Goal: Task Accomplishment & Management: Use online tool/utility

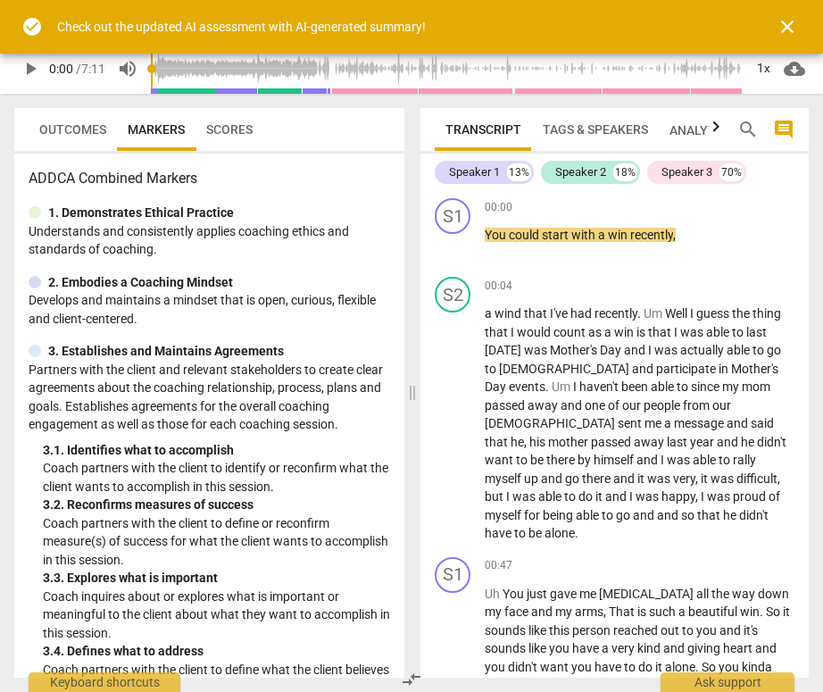
click at [780, 30] on span "close" at bounding box center [787, 26] width 21 height 21
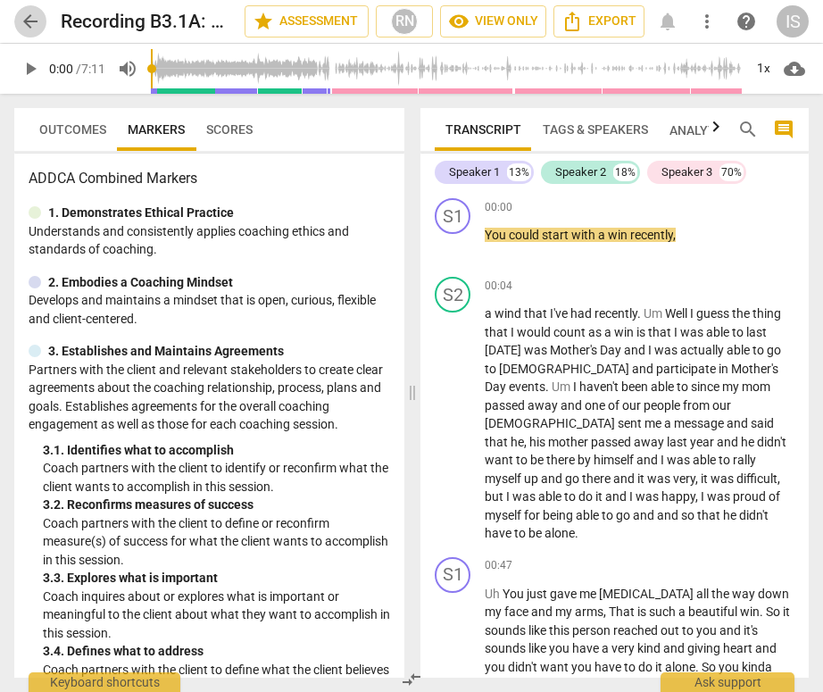
click at [21, 23] on span "arrow_back" at bounding box center [30, 21] width 21 height 21
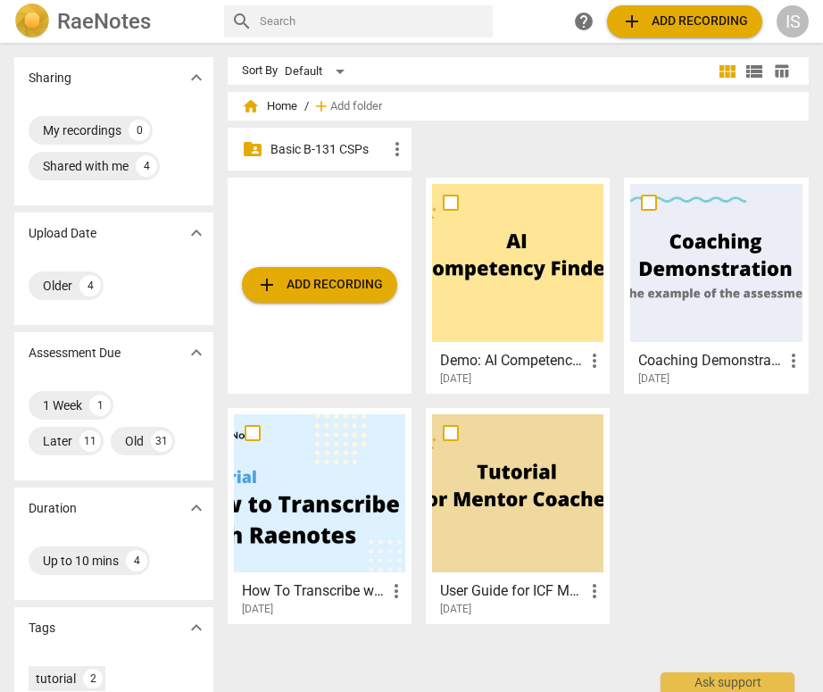
click at [313, 149] on p "Basic B-131 CSPs" at bounding box center [329, 149] width 116 height 19
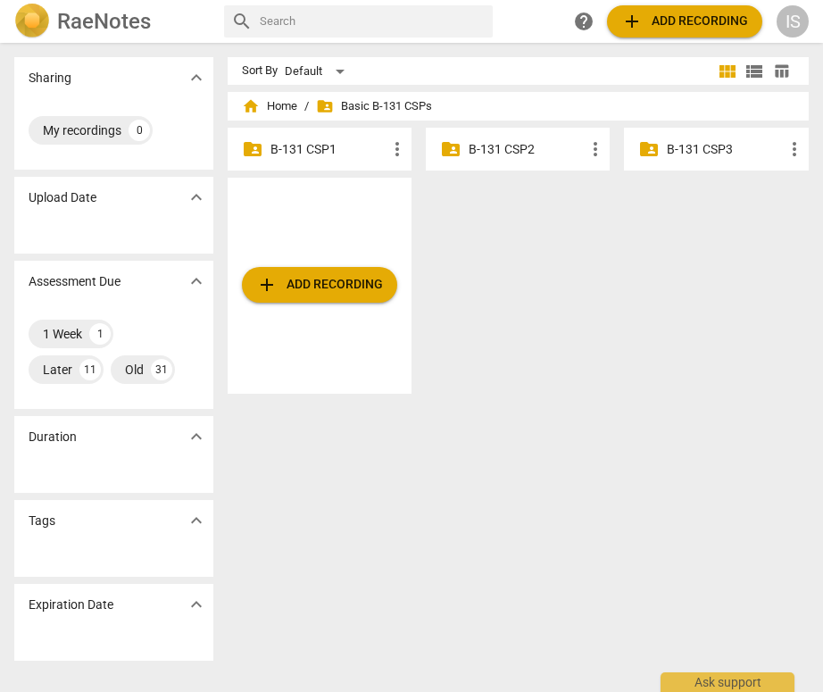
click at [691, 165] on div "folder_shared B-131 CSP3 more_vert" at bounding box center [716, 149] width 184 height 43
click at [689, 159] on div "folder_shared B-131 CSP3 more_vert" at bounding box center [716, 149] width 184 height 43
click at [684, 151] on p "B-131 CSP3" at bounding box center [725, 149] width 116 height 19
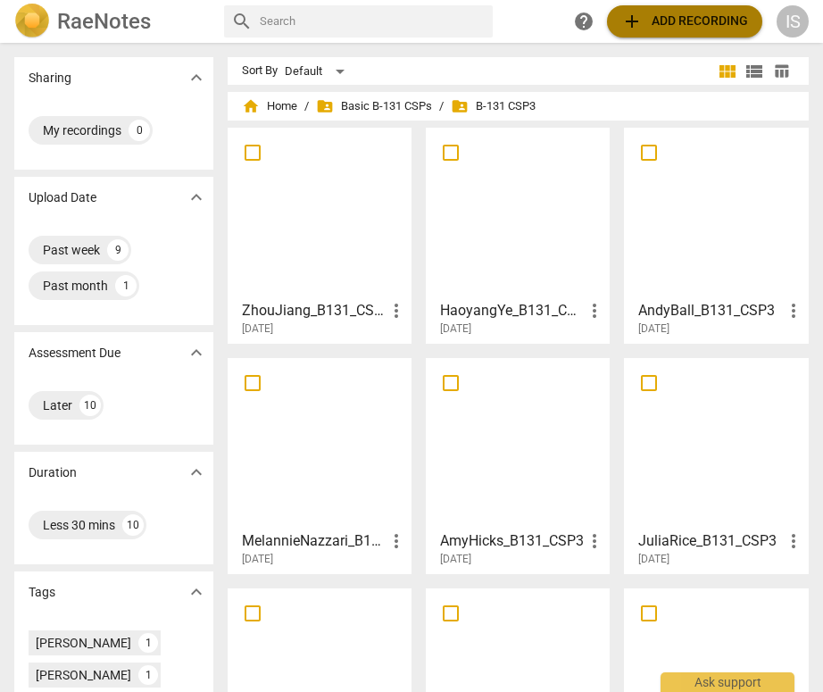
click at [638, 17] on span "add" at bounding box center [632, 21] width 21 height 21
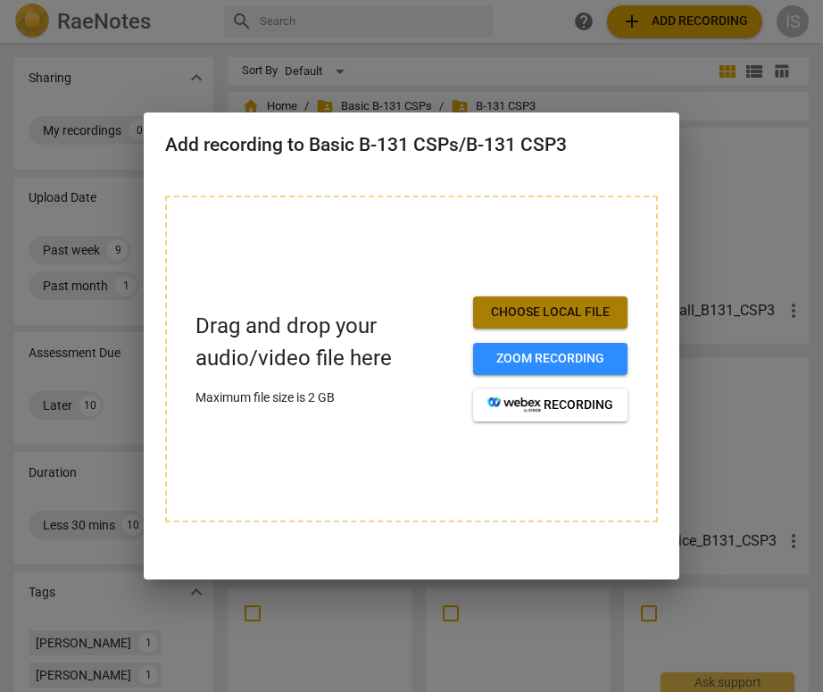
click at [558, 311] on span "Choose local file" at bounding box center [551, 313] width 126 height 18
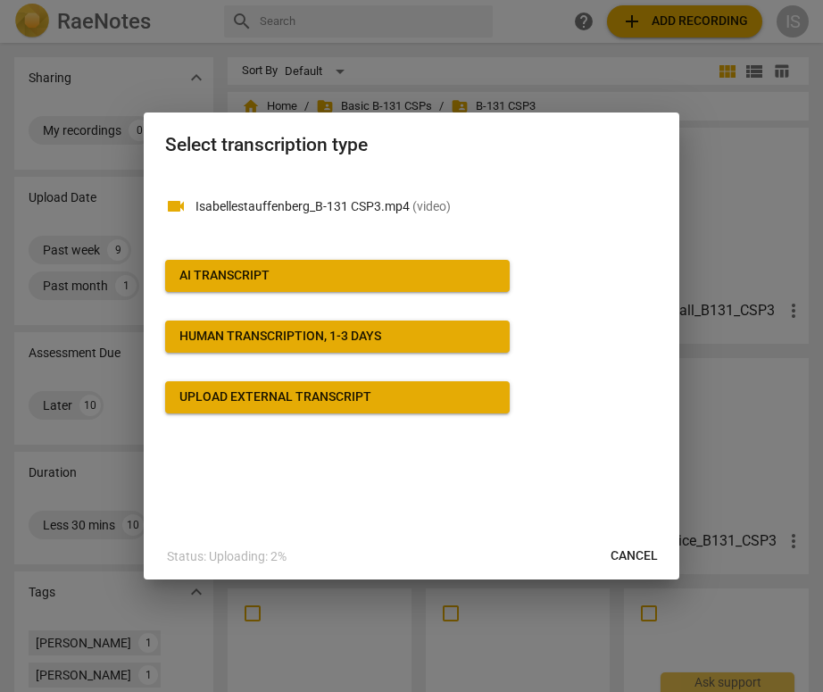
click at [383, 280] on span "AI Transcript" at bounding box center [337, 276] width 316 height 18
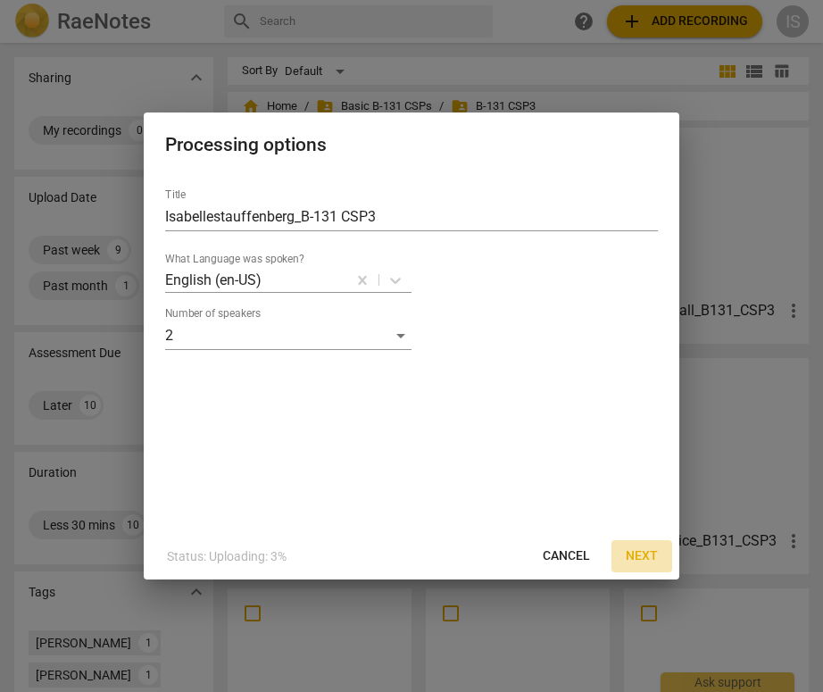
click at [646, 563] on span "Next" at bounding box center [642, 556] width 32 height 18
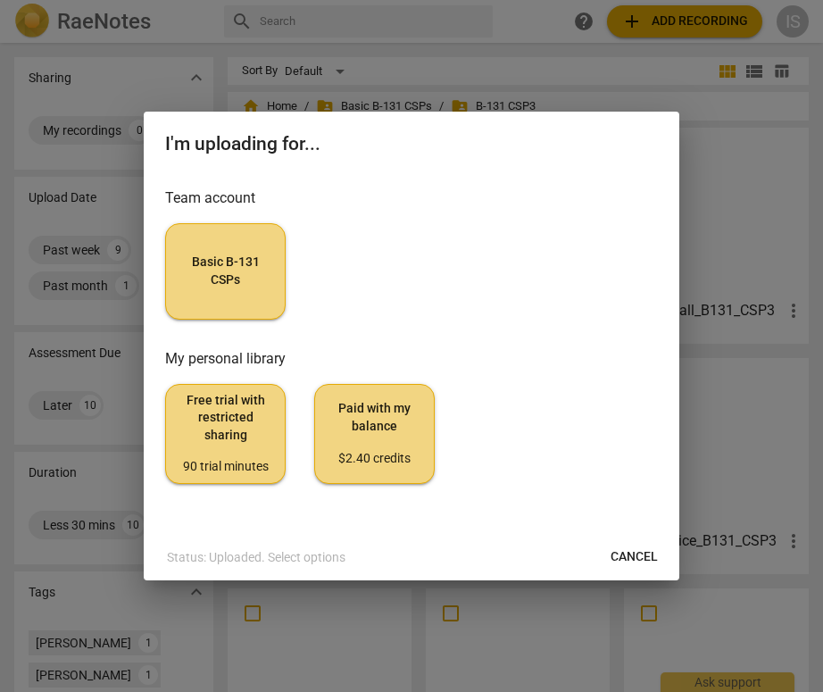
click at [242, 288] on span "Basic B-131 CSPs" at bounding box center [225, 271] width 90 height 35
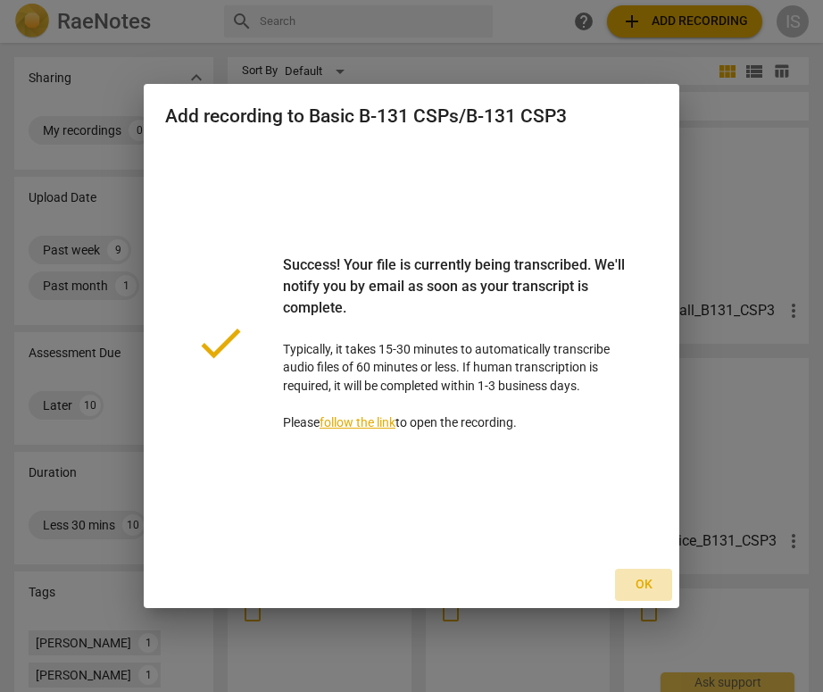
click at [649, 586] on span "Ok" at bounding box center [644, 585] width 29 height 18
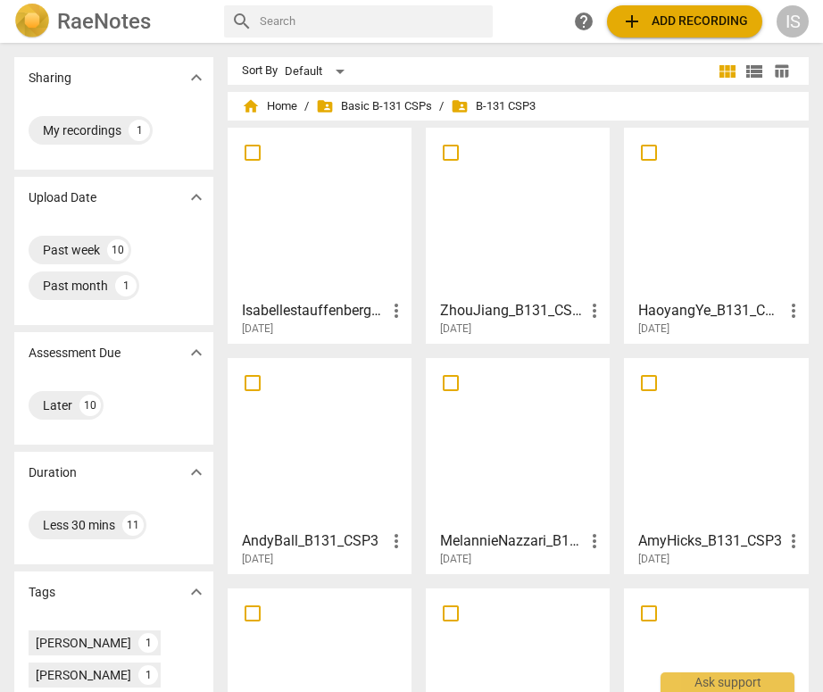
click at [321, 218] on div at bounding box center [319, 213] width 171 height 158
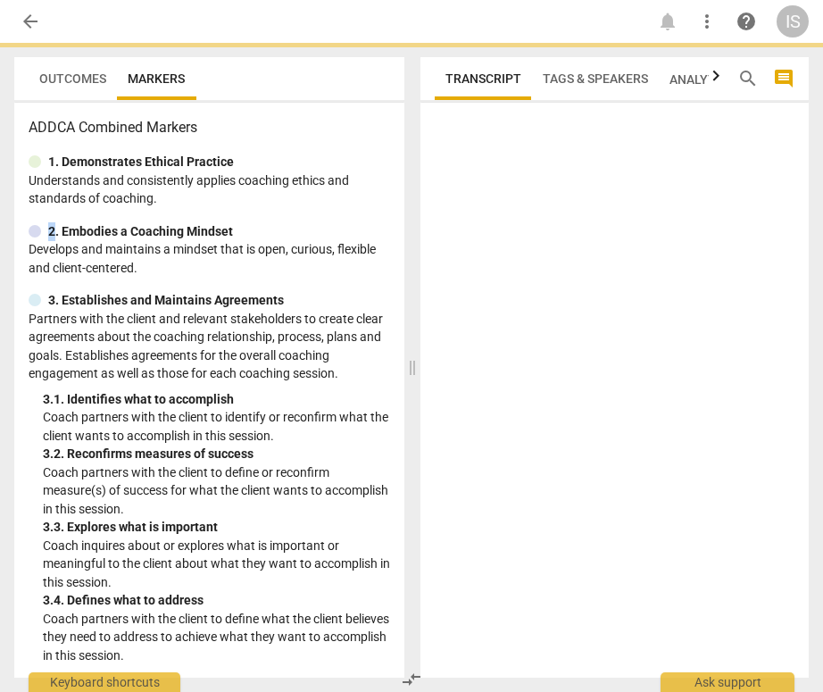
click at [321, 218] on div "ADDCA Combined Markers 1. Demonstrates Ethical Practice Understands and consist…" at bounding box center [209, 390] width 390 height 575
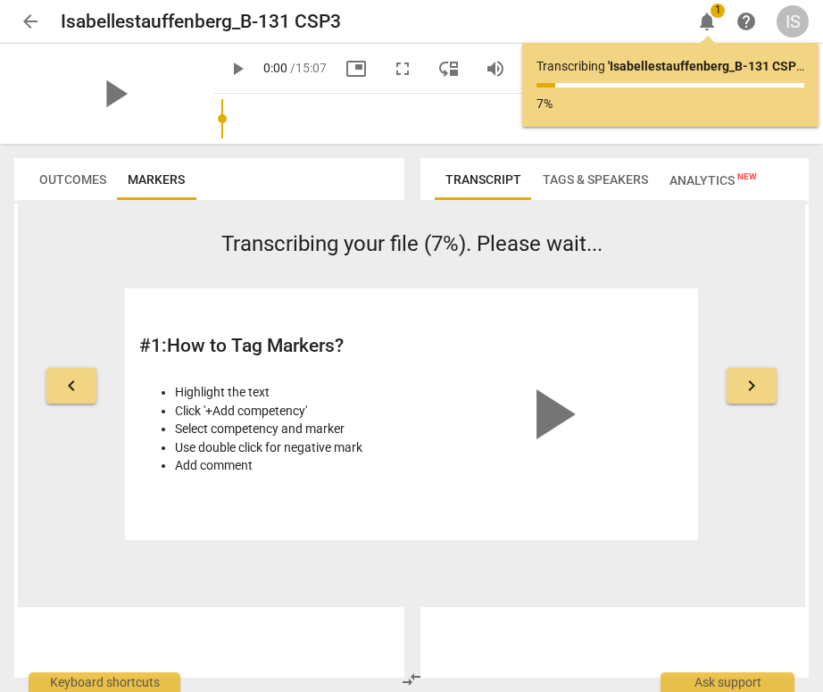
click at [614, 196] on button "Tags & Speakers" at bounding box center [595, 179] width 127 height 43
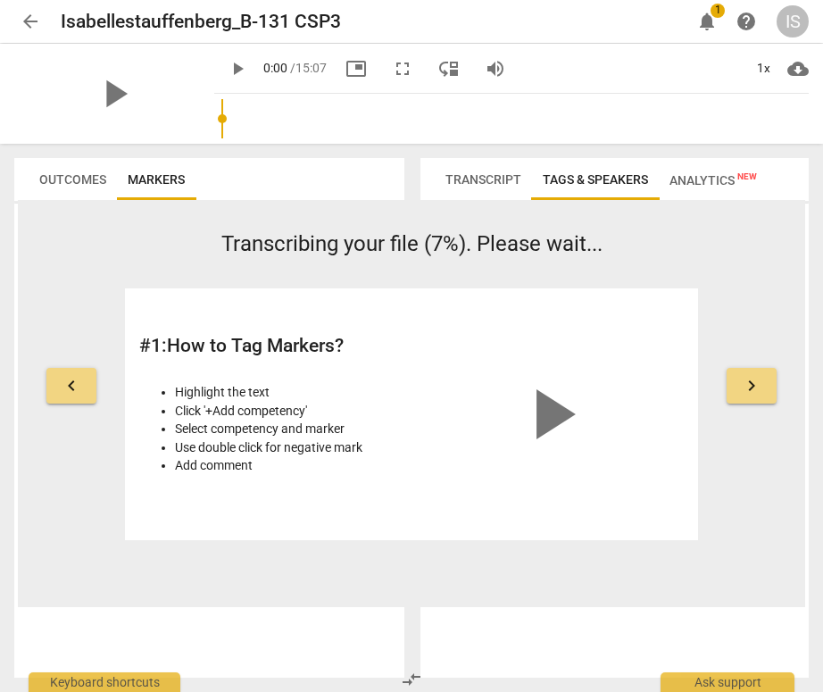
click at [601, 187] on span "Tags & Speakers" at bounding box center [595, 179] width 127 height 25
click at [506, 172] on span "Transcript" at bounding box center [484, 179] width 76 height 14
click at [50, 195] on button "Outcomes" at bounding box center [73, 179] width 88 height 43
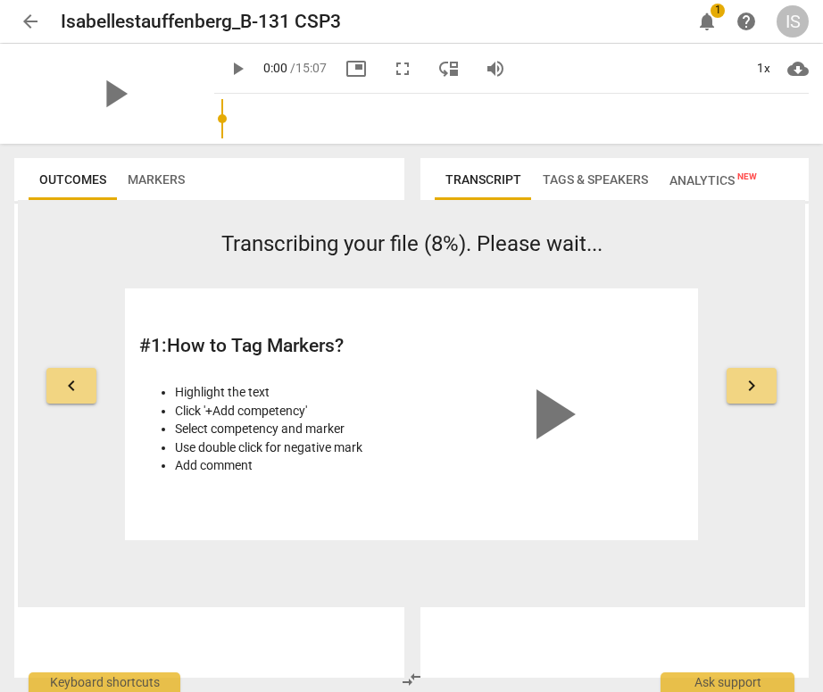
click at [21, 10] on button "arrow_back" at bounding box center [30, 21] width 32 height 32
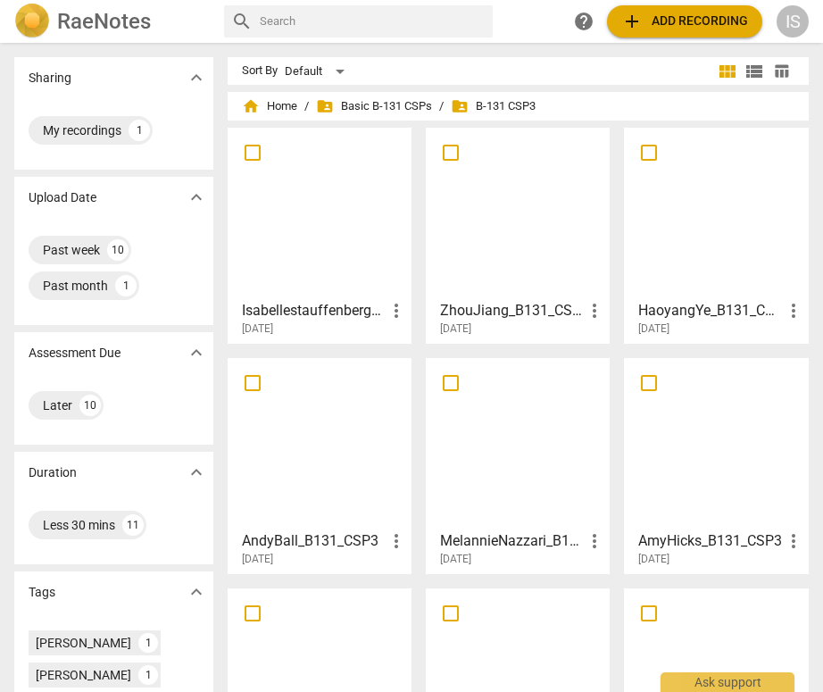
scroll to position [4, 0]
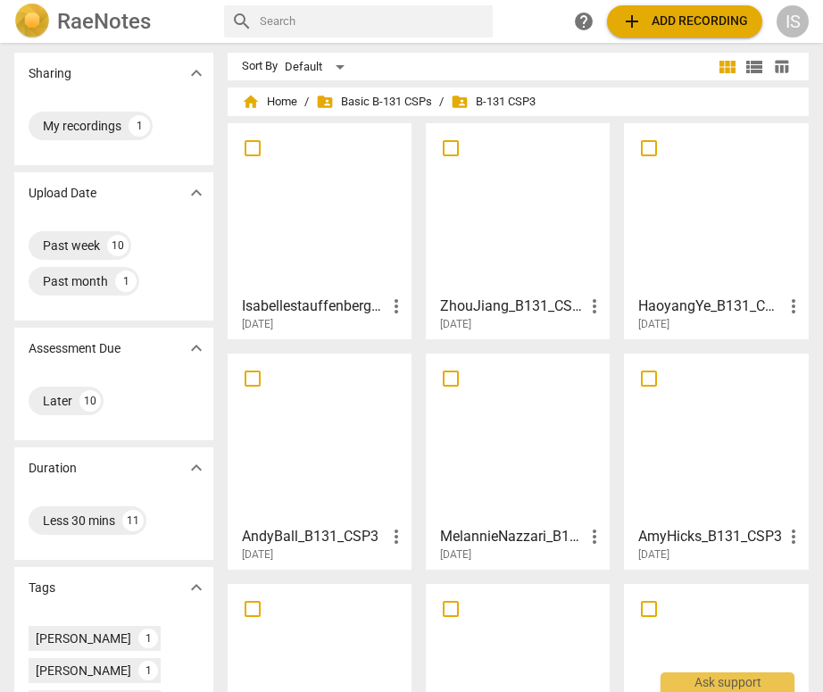
click at [394, 305] on span "more_vert" at bounding box center [396, 306] width 21 height 21
click at [319, 306] on div at bounding box center [411, 346] width 823 height 692
click at [323, 195] on div at bounding box center [319, 208] width 171 height 158
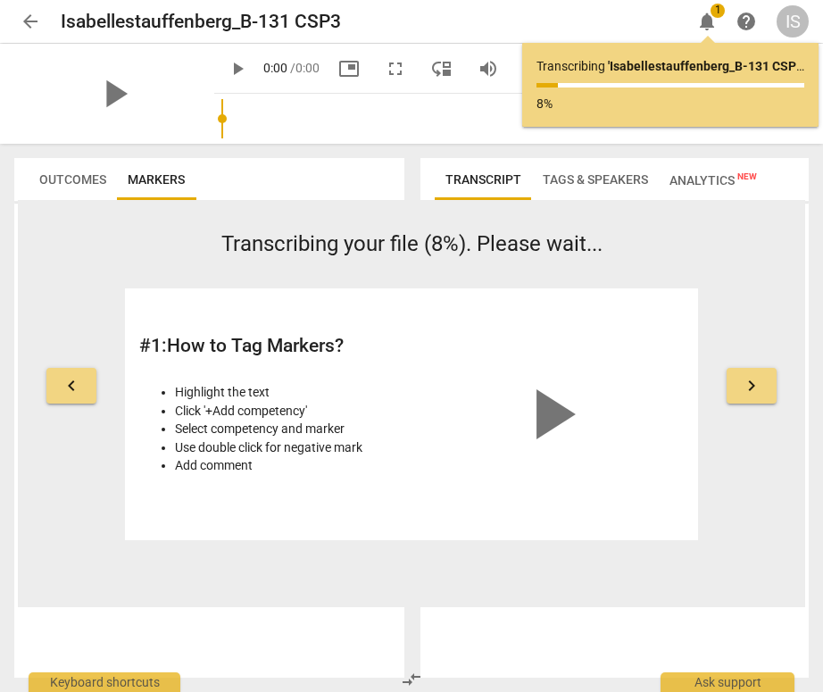
click at [550, 175] on span "Tags & Speakers" at bounding box center [595, 179] width 105 height 14
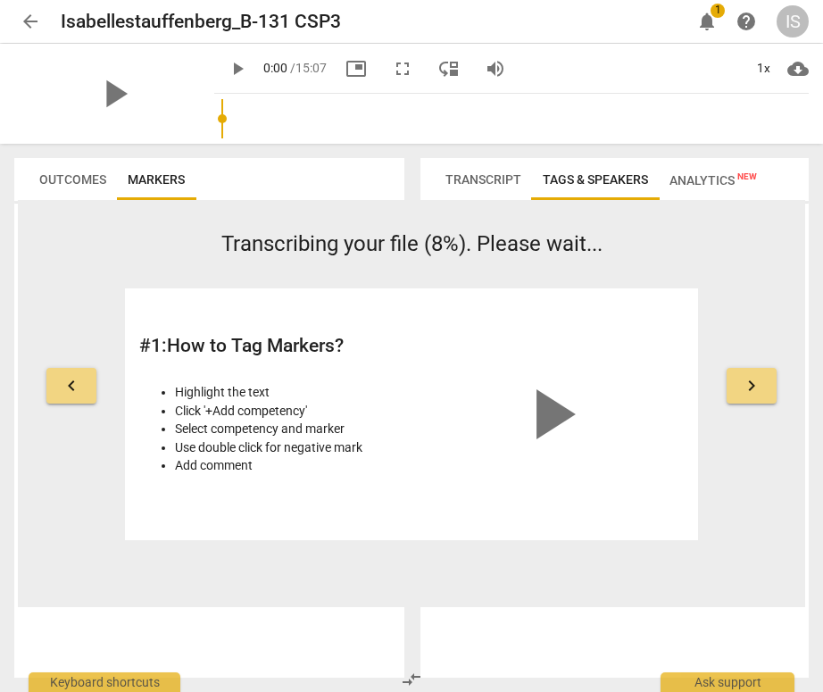
click at [690, 185] on span "Analytics New" at bounding box center [714, 180] width 88 height 14
click at [498, 189] on span "Transcript" at bounding box center [483, 179] width 97 height 25
click at [576, 196] on button "Tags & Speakers" at bounding box center [595, 179] width 127 height 43
click at [91, 171] on span "Outcomes" at bounding box center [73, 179] width 88 height 25
click at [438, 64] on span "move_down" at bounding box center [448, 68] width 21 height 21
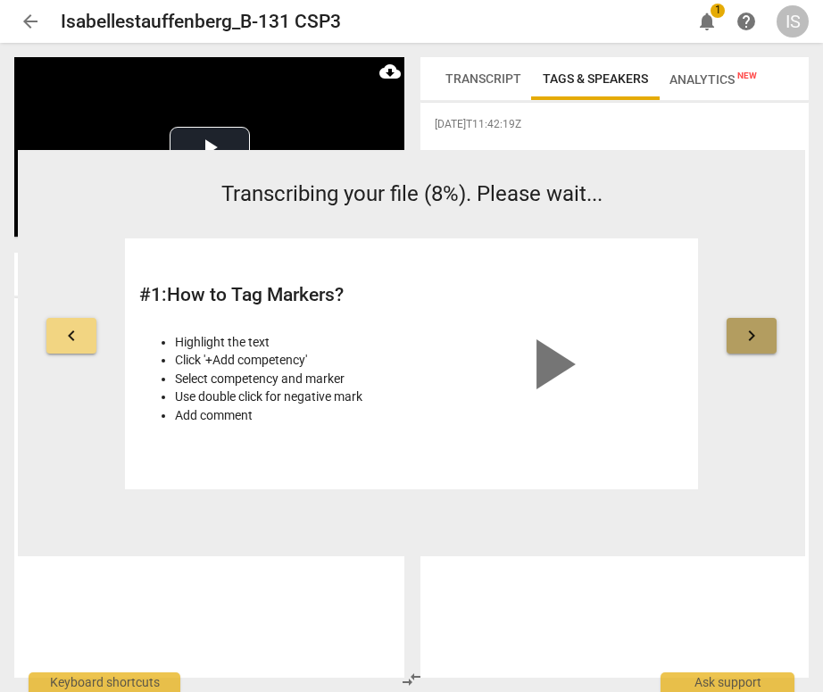
click at [760, 343] on span "keyboard_arrow_right" at bounding box center [751, 335] width 21 height 21
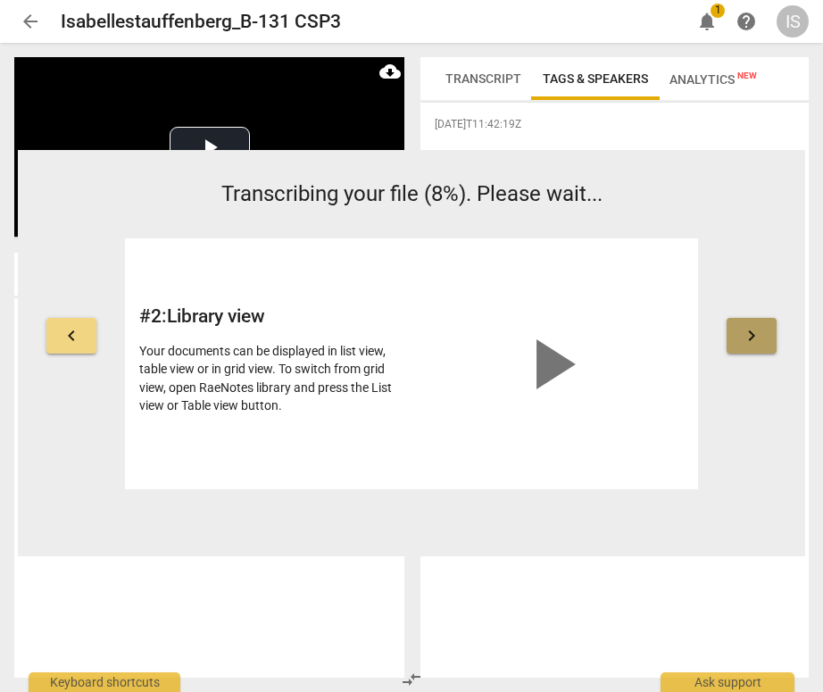
click at [760, 343] on span "keyboard_arrow_right" at bounding box center [751, 335] width 21 height 21
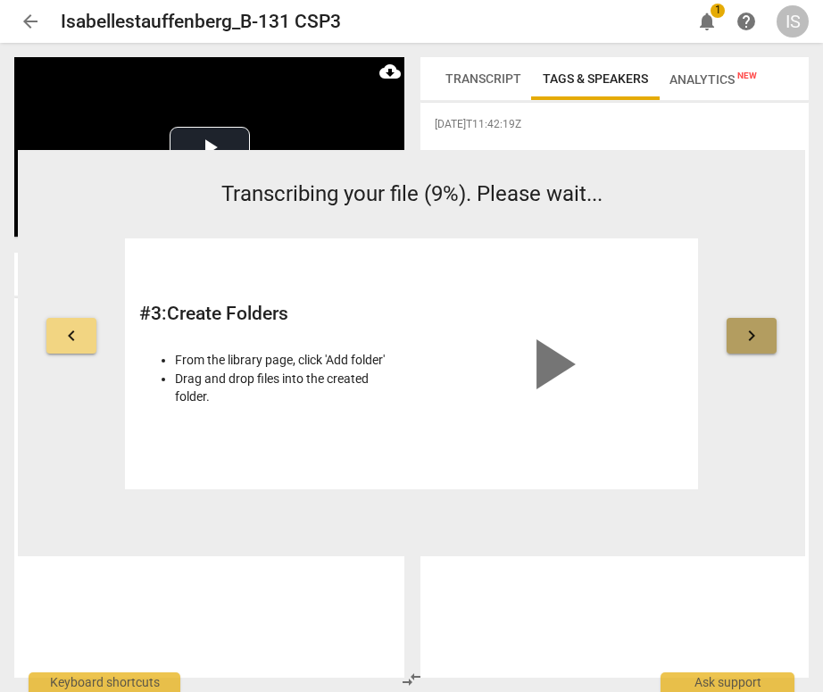
click at [760, 343] on span "keyboard_arrow_right" at bounding box center [751, 335] width 21 height 21
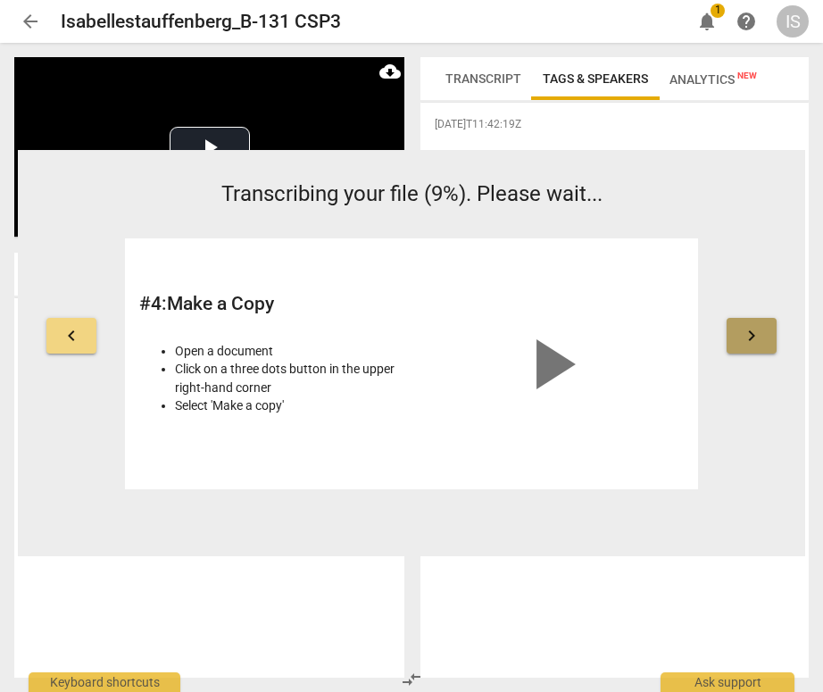
click at [760, 343] on span "keyboard_arrow_right" at bounding box center [751, 335] width 21 height 21
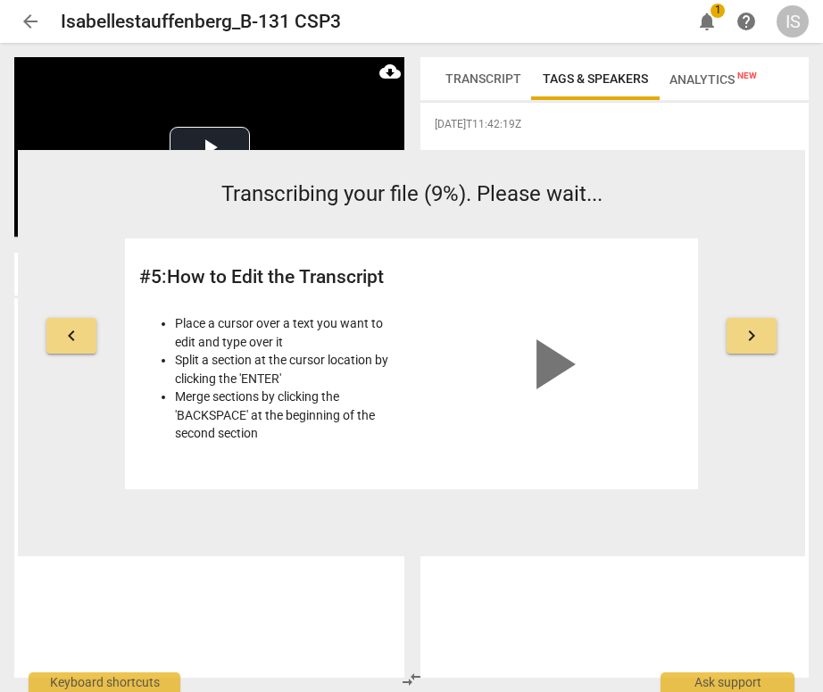
click at [760, 343] on span "keyboard_arrow_right" at bounding box center [751, 335] width 21 height 21
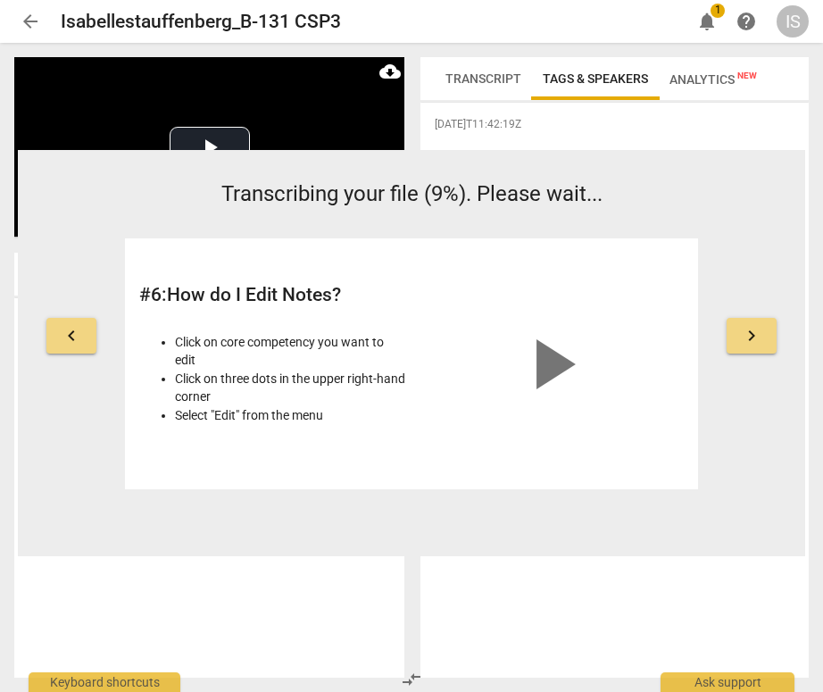
click at [760, 343] on span "keyboard_arrow_right" at bounding box center [751, 335] width 21 height 21
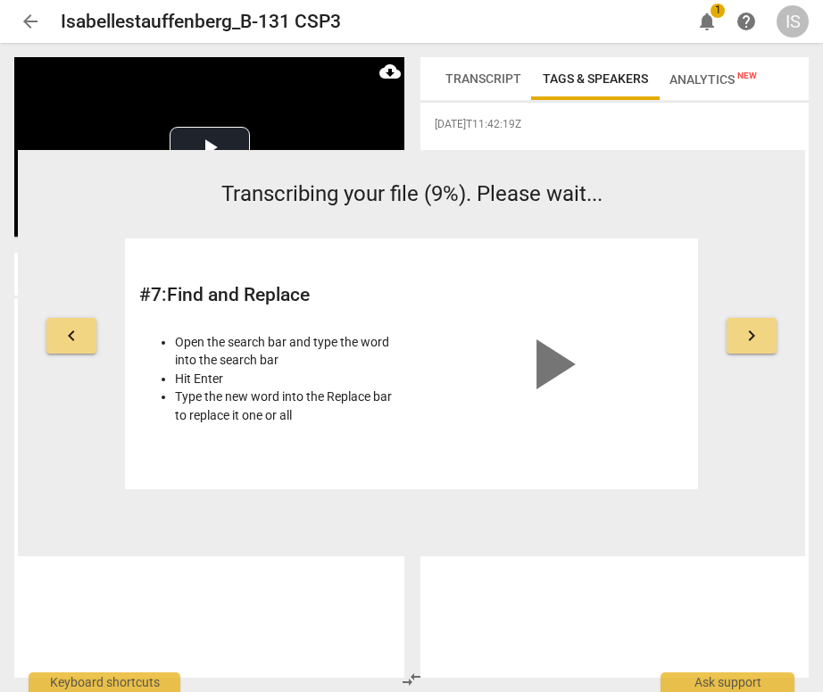
click at [77, 323] on button "keyboard_arrow_left" at bounding box center [71, 336] width 50 height 36
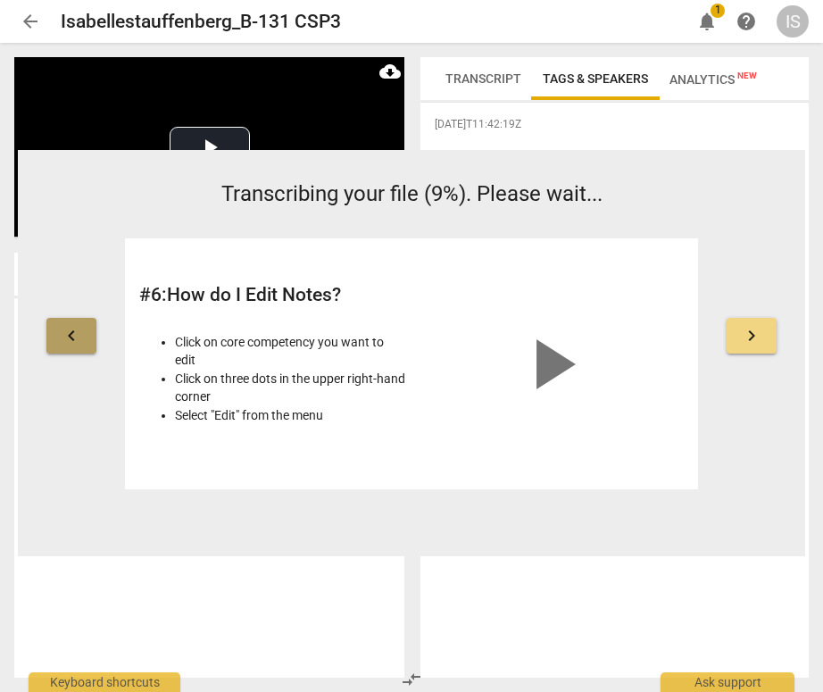
click at [77, 323] on button "keyboard_arrow_left" at bounding box center [71, 336] width 50 height 36
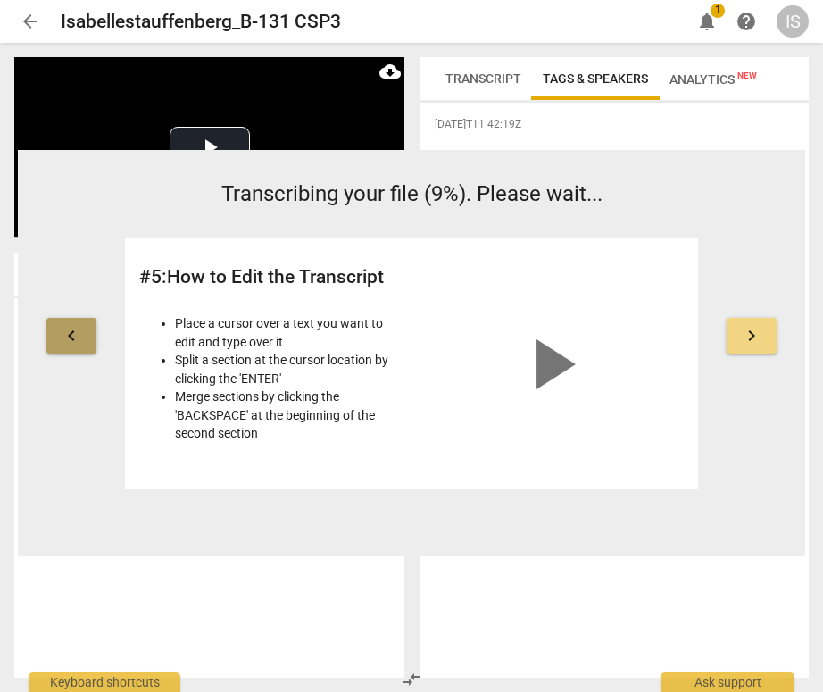
click at [77, 330] on span "keyboard_arrow_left" at bounding box center [71, 335] width 21 height 21
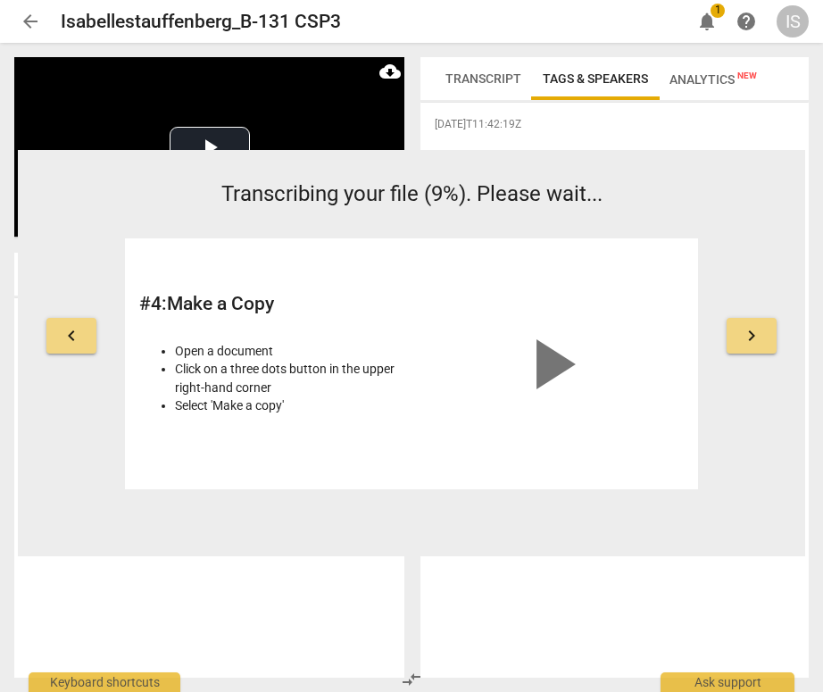
click at [77, 330] on span "keyboard_arrow_left" at bounding box center [71, 335] width 21 height 21
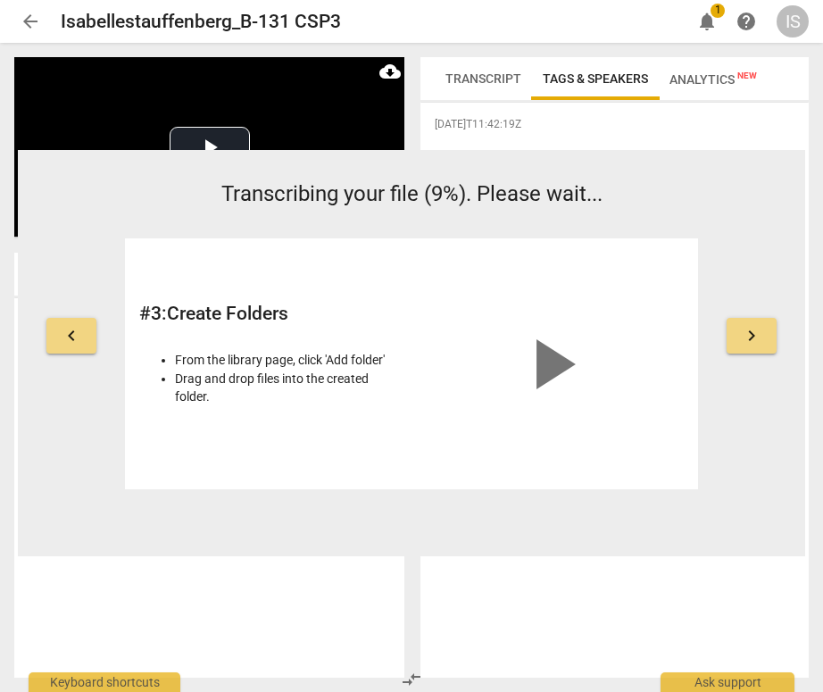
click at [77, 330] on span "keyboard_arrow_left" at bounding box center [71, 335] width 21 height 21
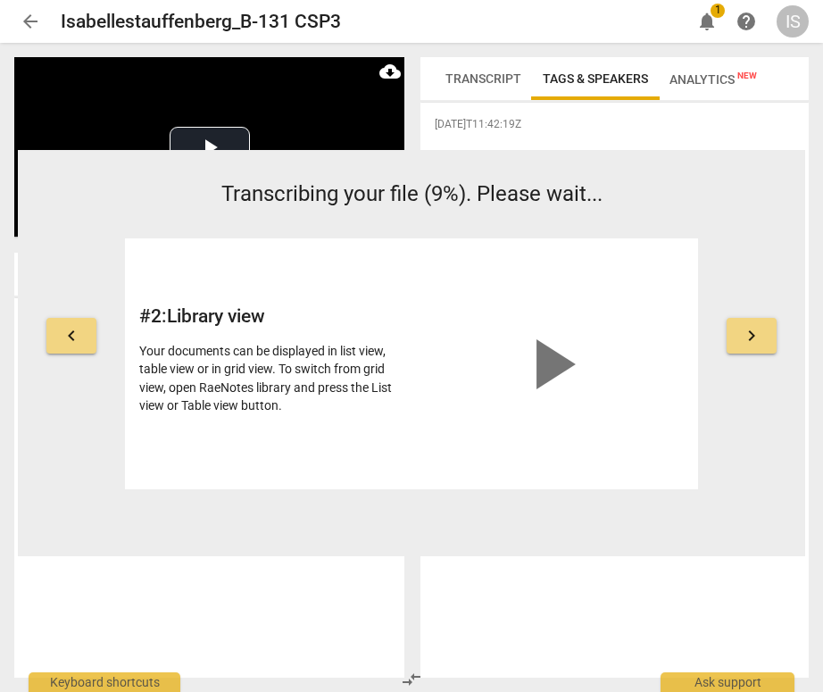
click at [77, 330] on span "keyboard_arrow_left" at bounding box center [71, 335] width 21 height 21
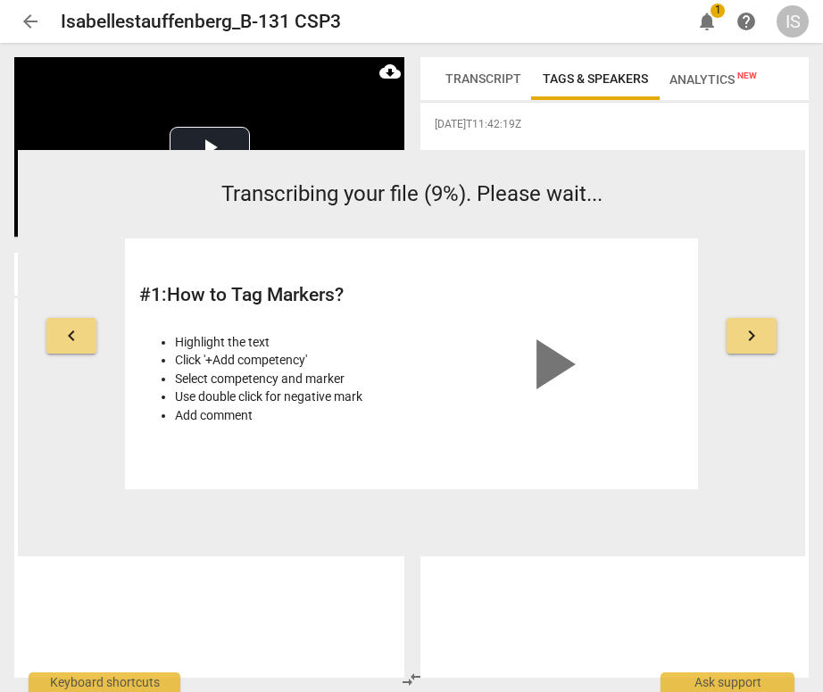
click at [76, 330] on span "keyboard_arrow_left" at bounding box center [71, 335] width 21 height 21
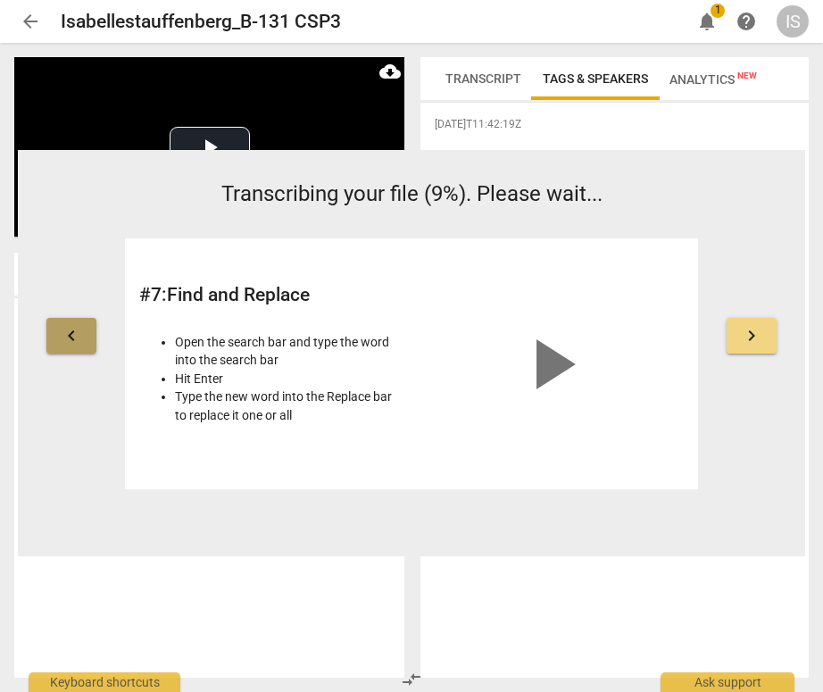
click at [76, 330] on span "keyboard_arrow_left" at bounding box center [71, 335] width 21 height 21
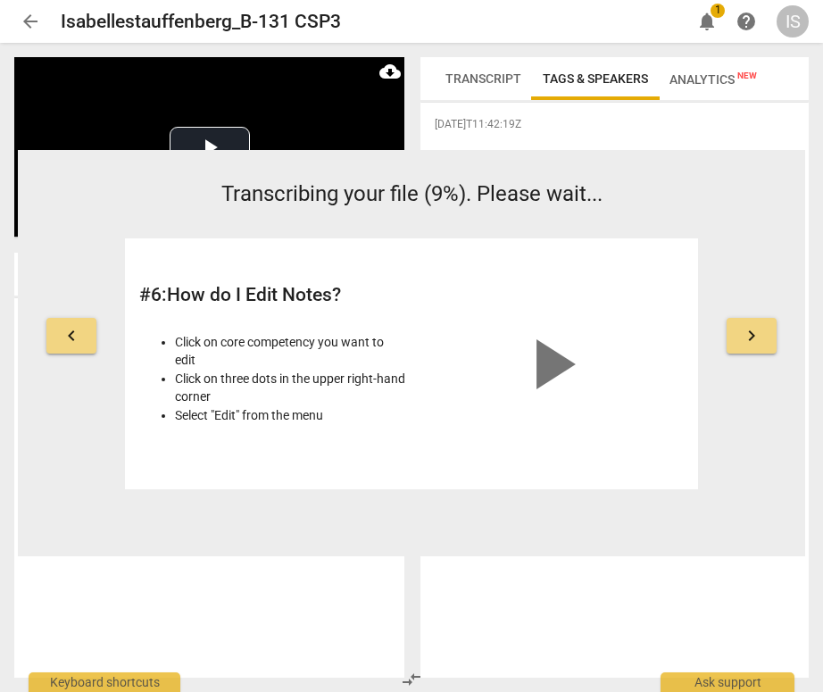
click at [76, 330] on span "keyboard_arrow_left" at bounding box center [71, 335] width 21 height 21
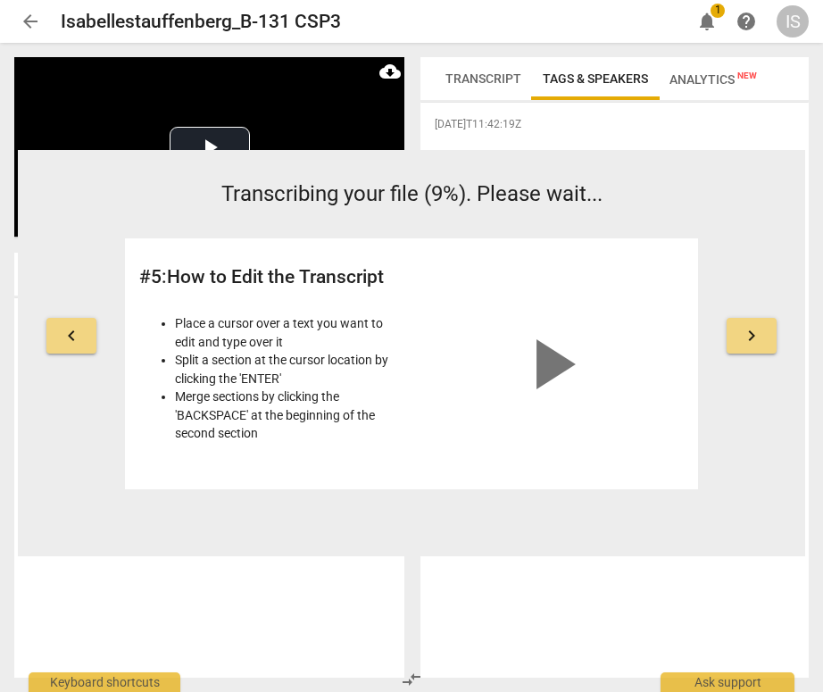
click at [76, 329] on span "keyboard_arrow_left" at bounding box center [71, 335] width 21 height 21
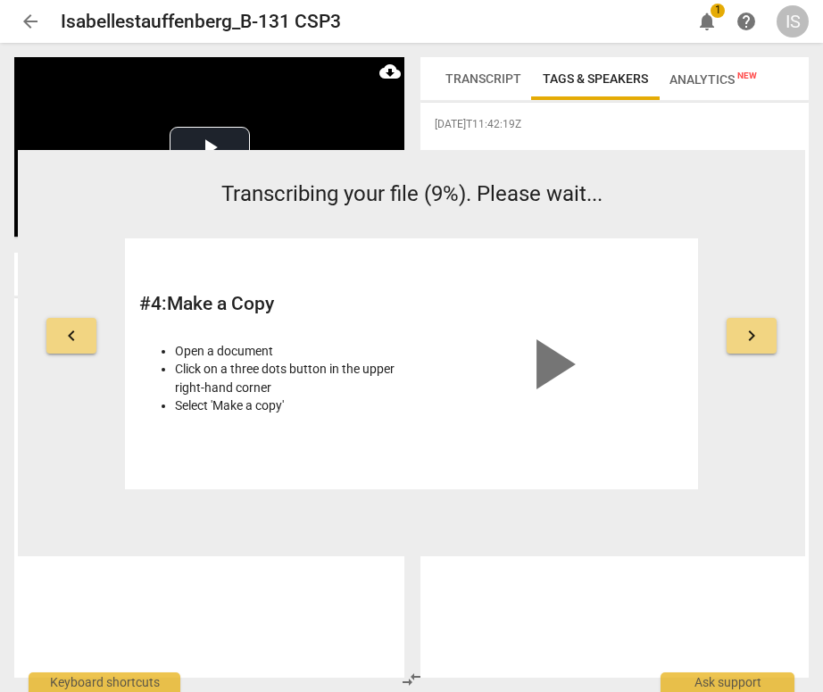
click at [735, 198] on div "keyboard_arrow_left Transcribing your file (9%). Please wait... # 4 : Make a Co…" at bounding box center [412, 335] width 788 height 312
click at [676, 74] on span "Analytics New" at bounding box center [714, 79] width 88 height 14
click at [438, 70] on span "Transcript" at bounding box center [483, 78] width 97 height 25
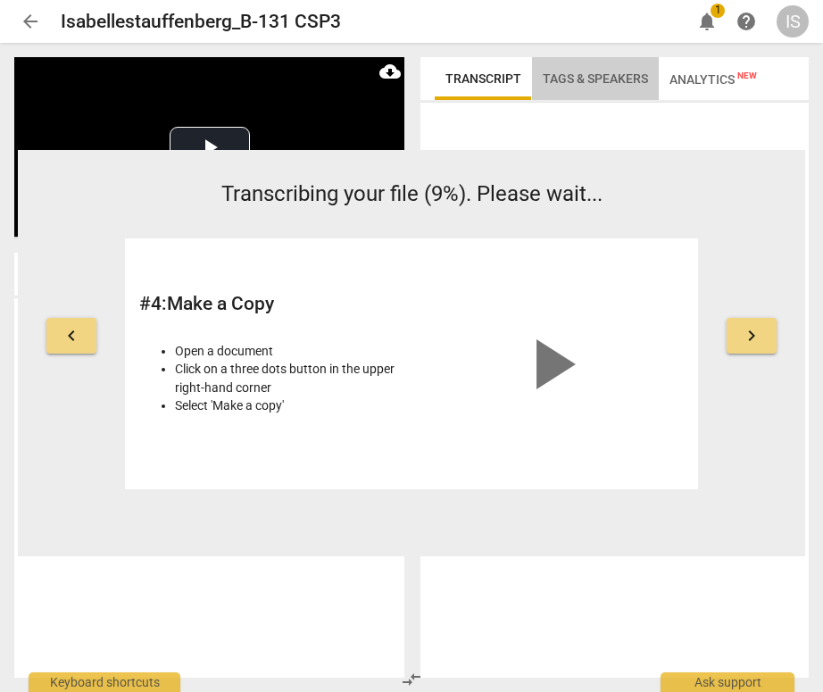
click at [583, 76] on span "Tags & Speakers" at bounding box center [595, 78] width 105 height 14
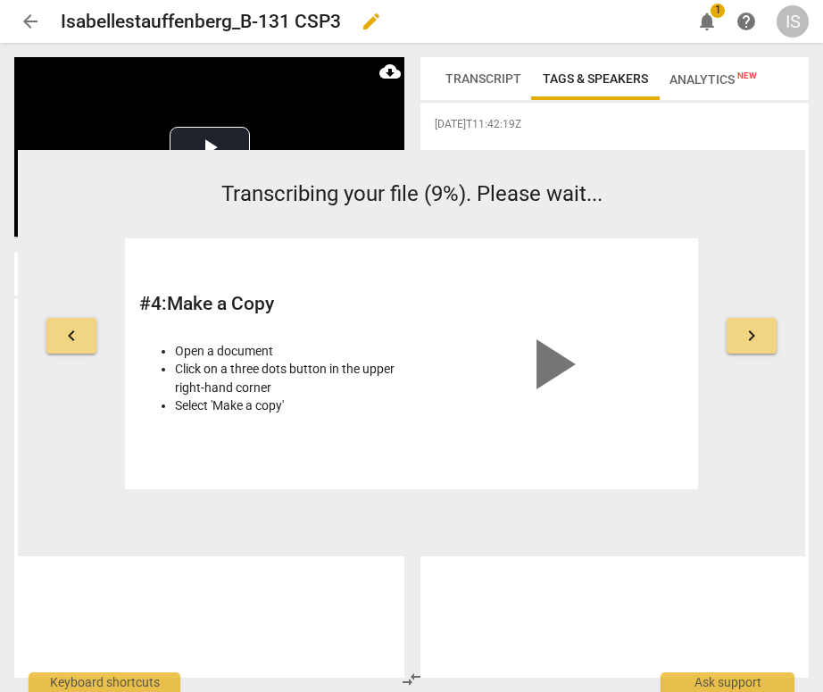
click at [196, 26] on h2 "Isabellestauffenberg_B-131 CSP3" at bounding box center [201, 22] width 280 height 22
click at [39, 4] on div "arrow_back Isabellestauffenberg_B-131 CSP3 edit notifications 1 help IS" at bounding box center [411, 21] width 795 height 43
click at [24, 17] on span "arrow_back" at bounding box center [30, 21] width 21 height 21
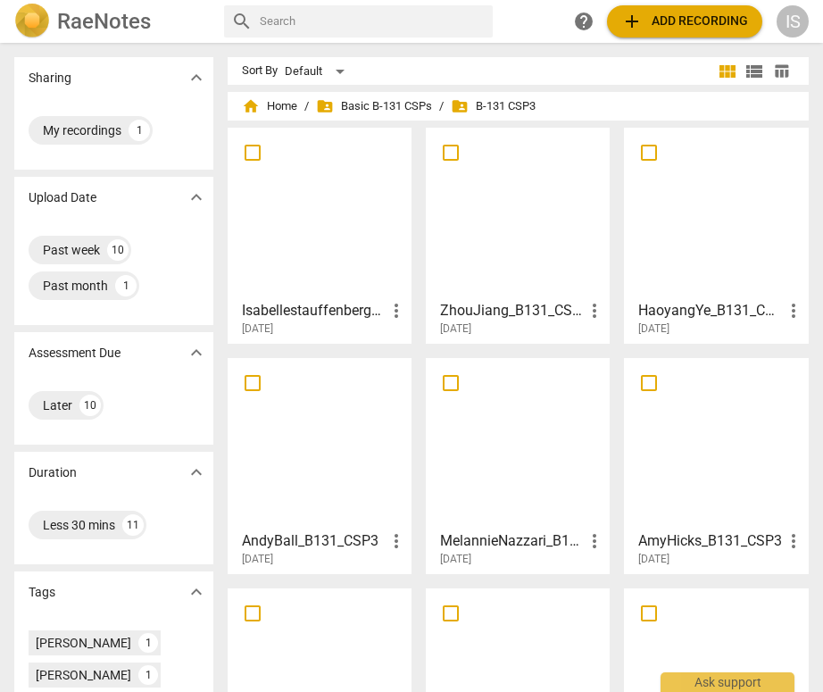
click at [314, 233] on div at bounding box center [319, 213] width 171 height 158
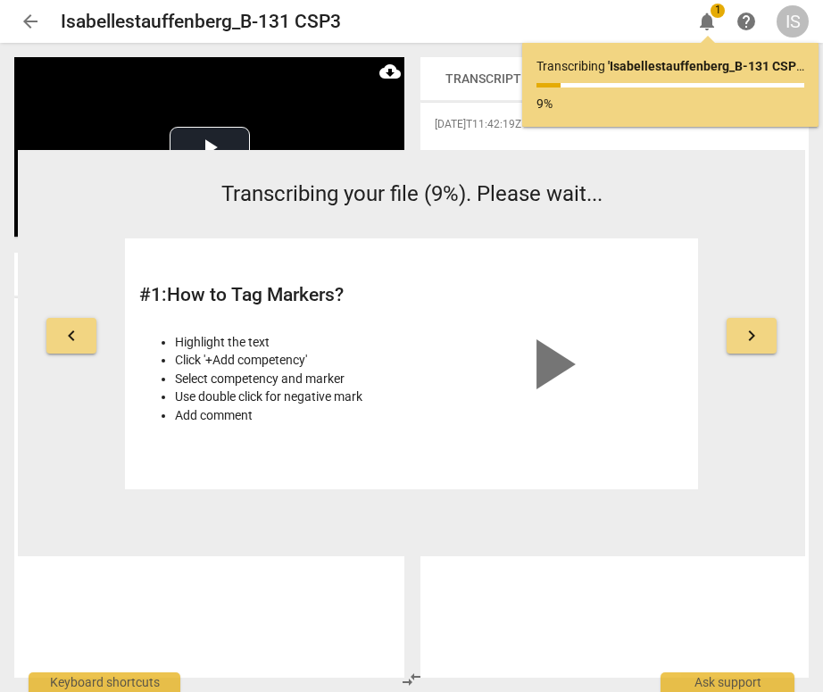
click at [578, 377] on span "play_arrow" at bounding box center [551, 364] width 86 height 86
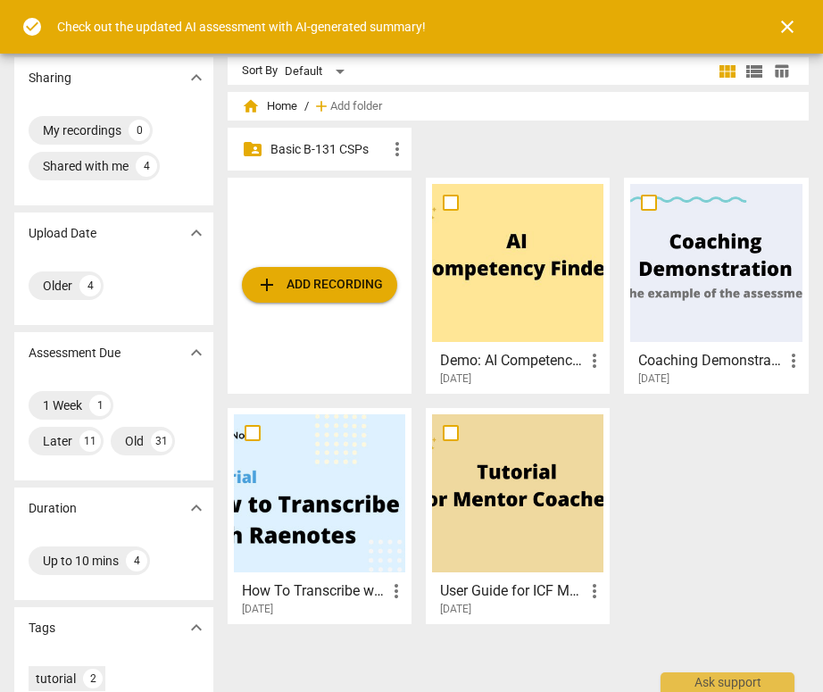
click at [357, 154] on p "Basic B-131 CSPs" at bounding box center [329, 149] width 116 height 19
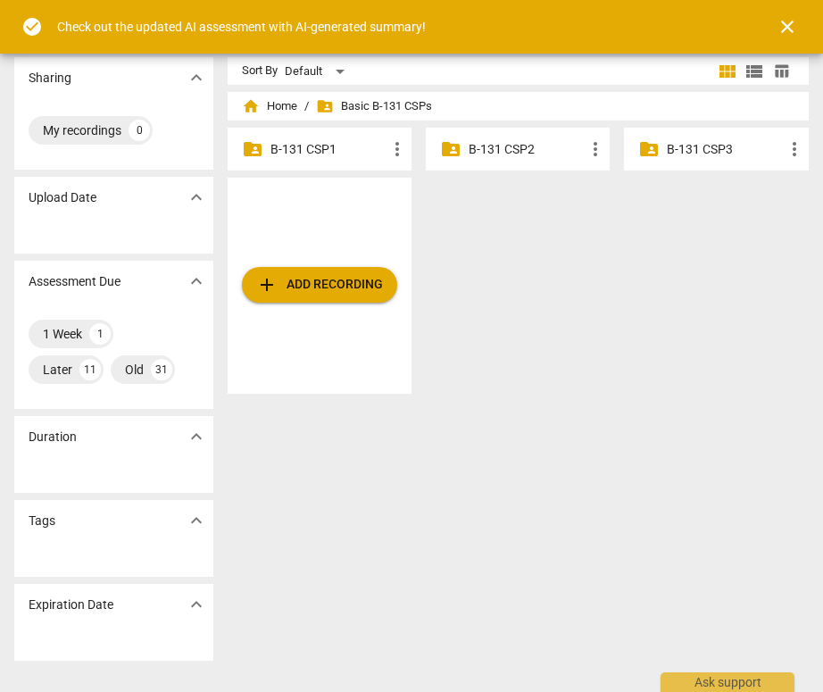
click at [689, 156] on p "B-131 CSP3" at bounding box center [725, 149] width 116 height 19
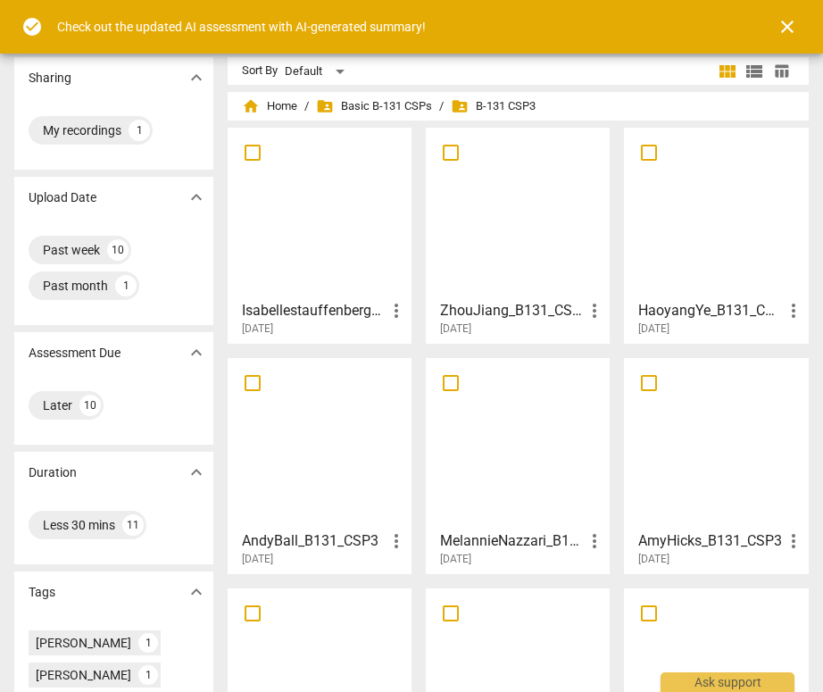
click at [532, 193] on div at bounding box center [517, 213] width 171 height 158
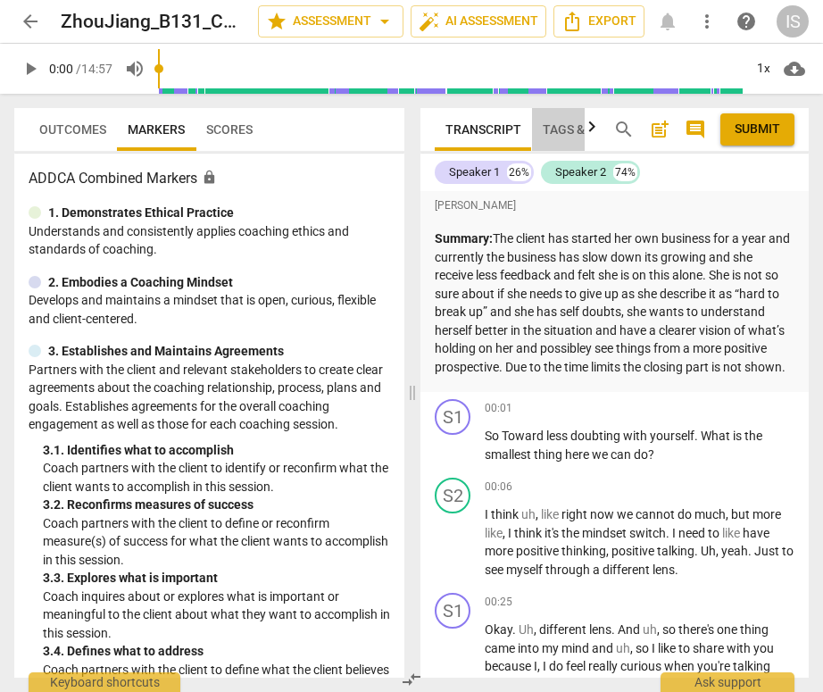
click at [571, 133] on span "Tags & Speakers" at bounding box center [595, 129] width 105 height 14
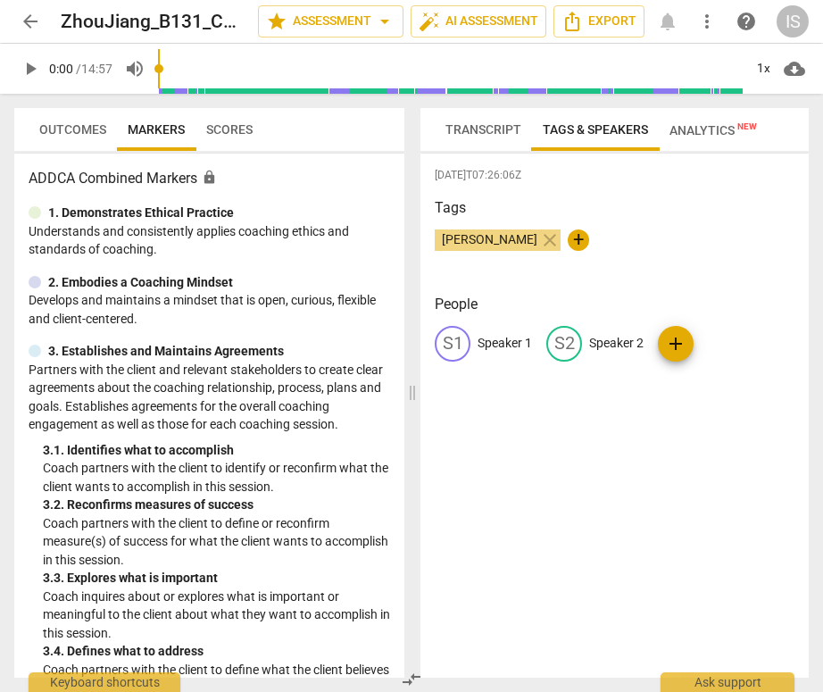
click at [443, 134] on span "Transcript" at bounding box center [483, 129] width 97 height 25
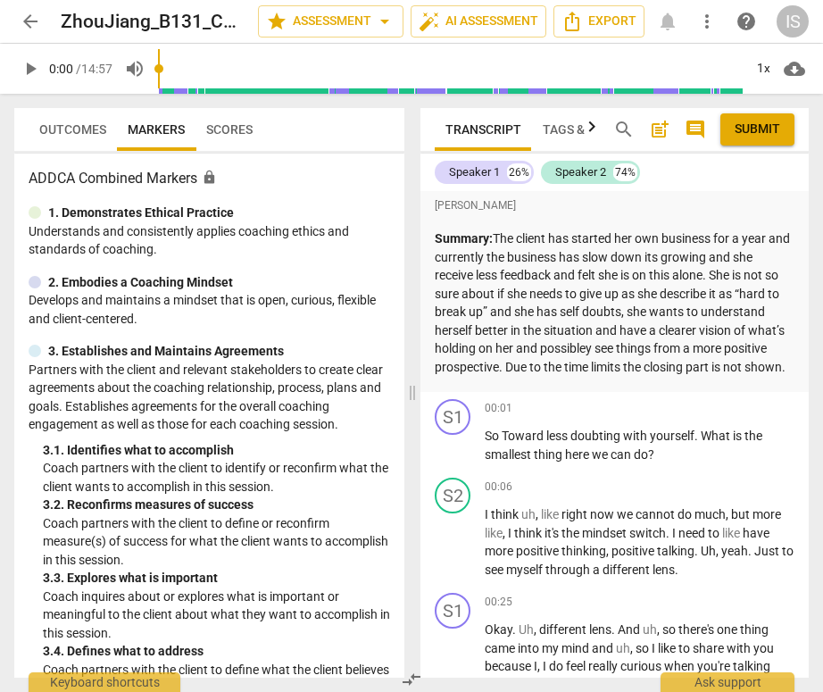
click at [209, 97] on div "Outcomes Markers Scores ADDCA Combined Markers lock 1. Demonstrates Ethical Pra…" at bounding box center [206, 393] width 412 height 598
click at [225, 133] on span "Scores" at bounding box center [229, 129] width 46 height 14
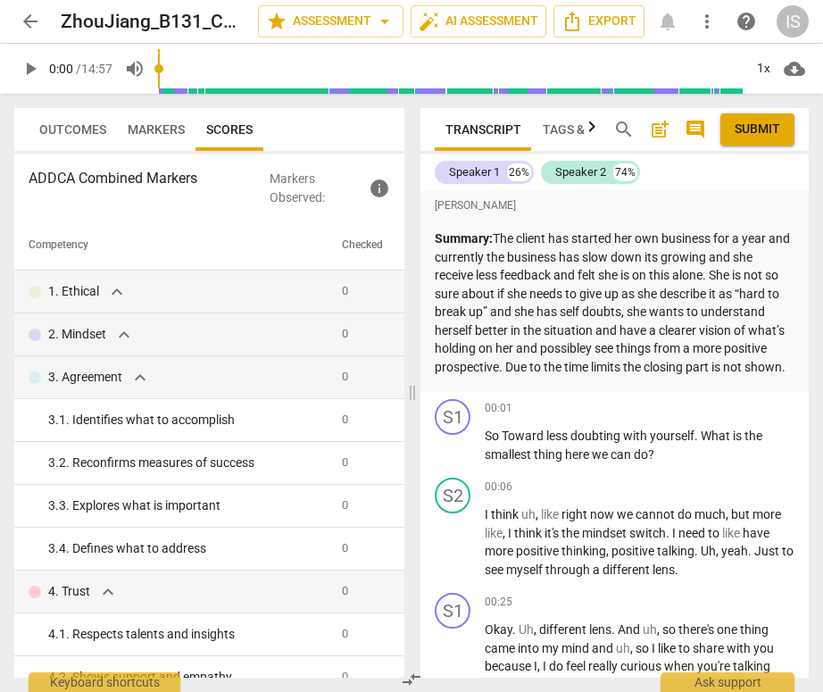
click at [100, 113] on button "Outcomes" at bounding box center [73, 129] width 88 height 43
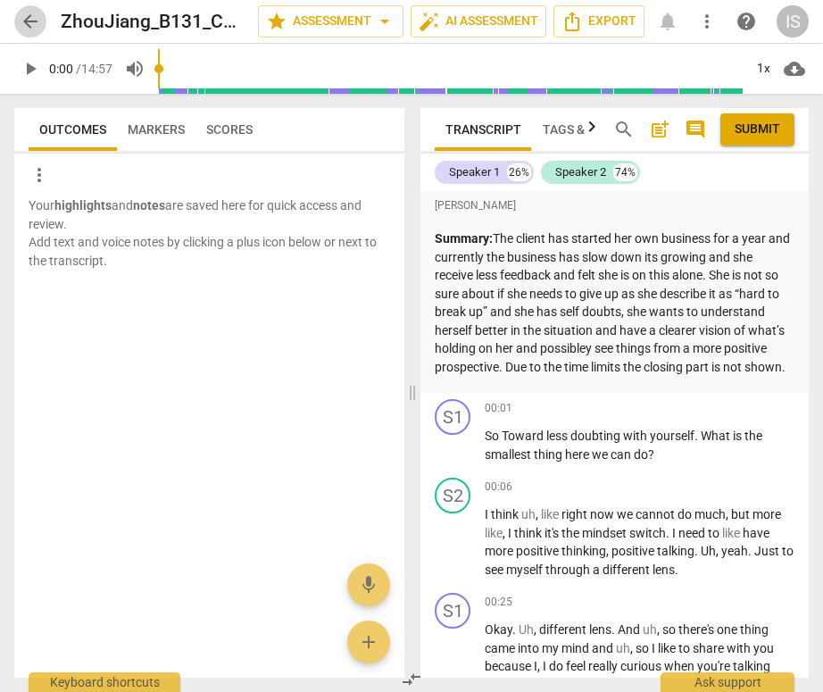
click at [35, 31] on span "arrow_back" at bounding box center [30, 21] width 21 height 21
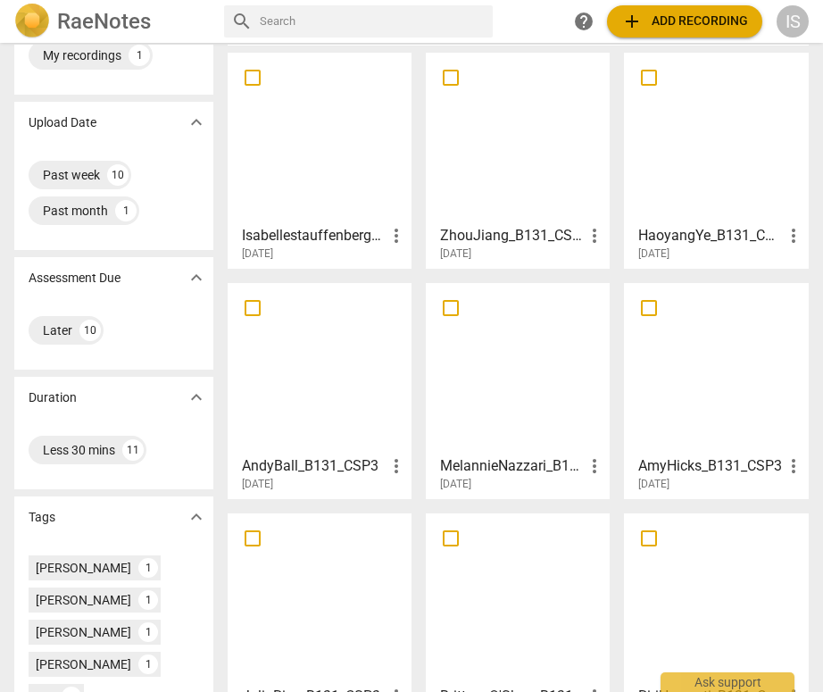
scroll to position [81, 0]
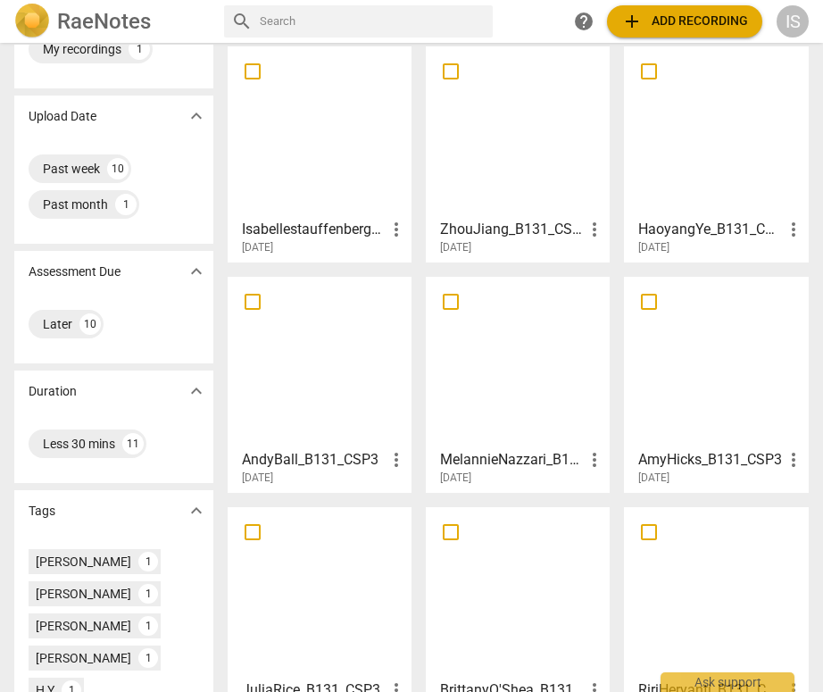
click at [560, 178] on div at bounding box center [517, 132] width 171 height 158
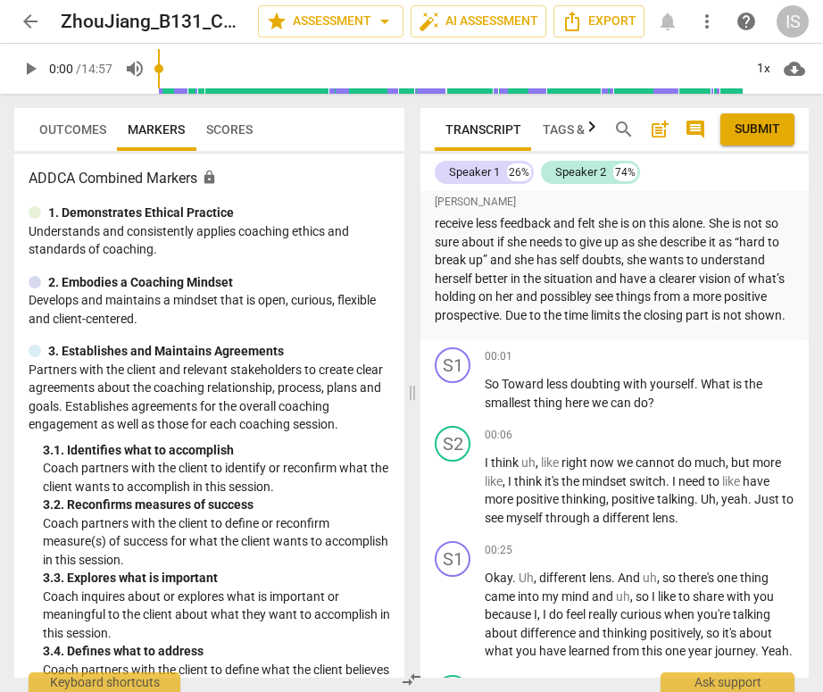
scroll to position [55, 0]
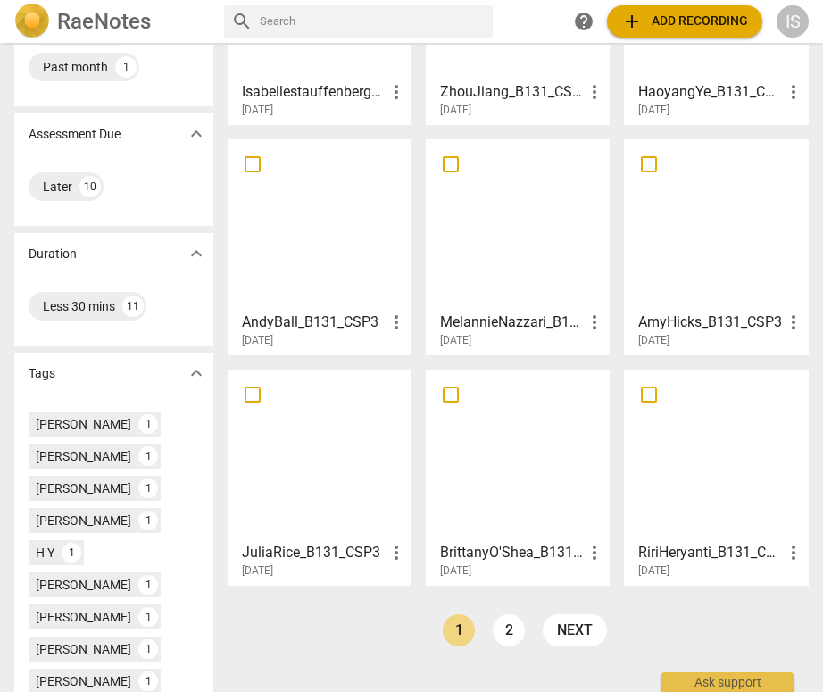
scroll to position [256, 0]
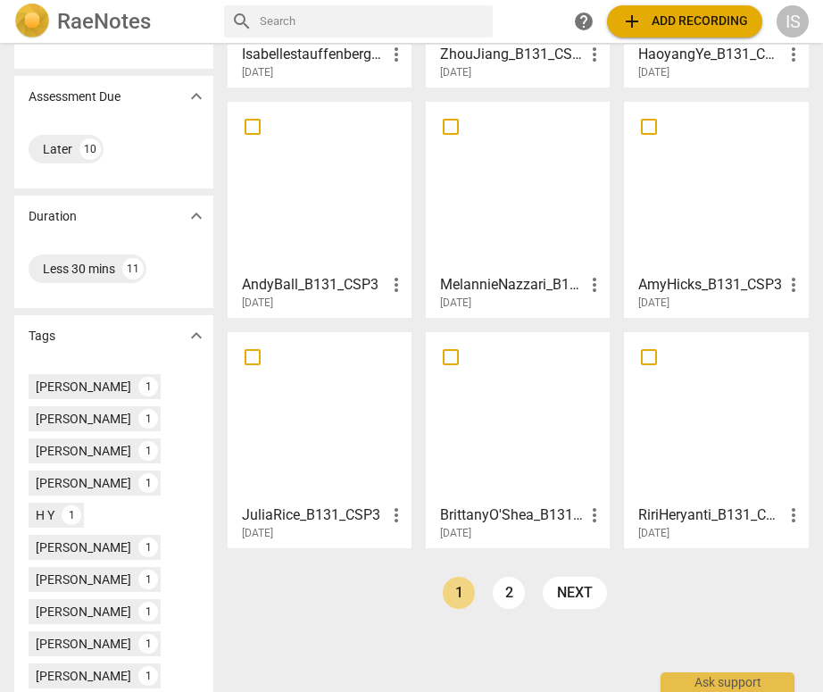
click at [516, 431] on div at bounding box center [517, 417] width 171 height 158
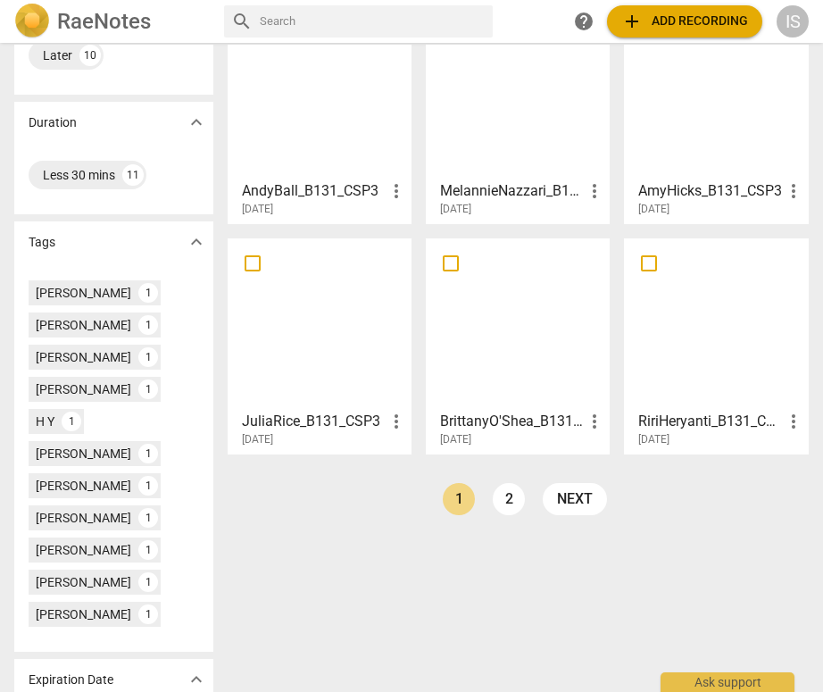
scroll to position [387, 0]
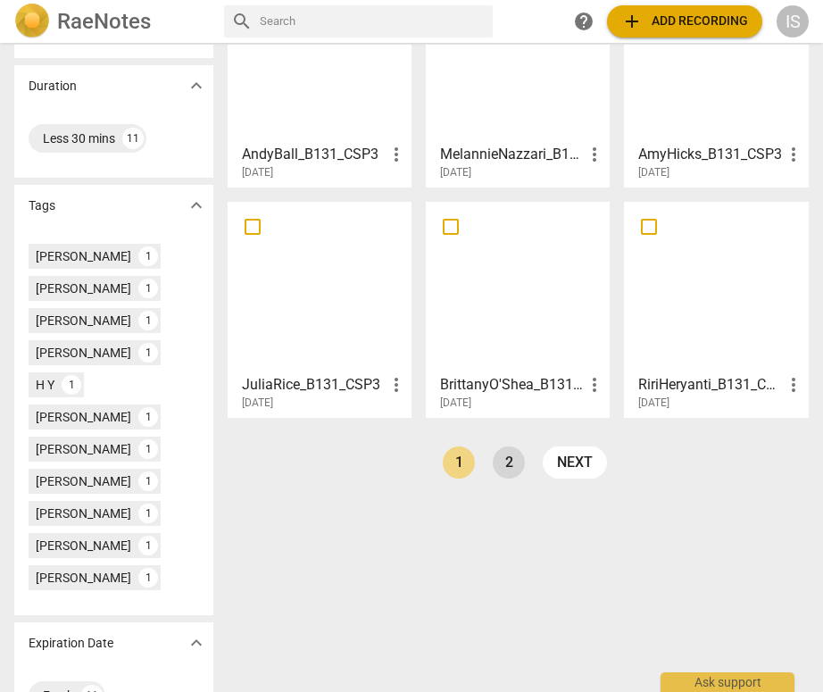
click at [501, 464] on link "2" at bounding box center [509, 463] width 32 height 32
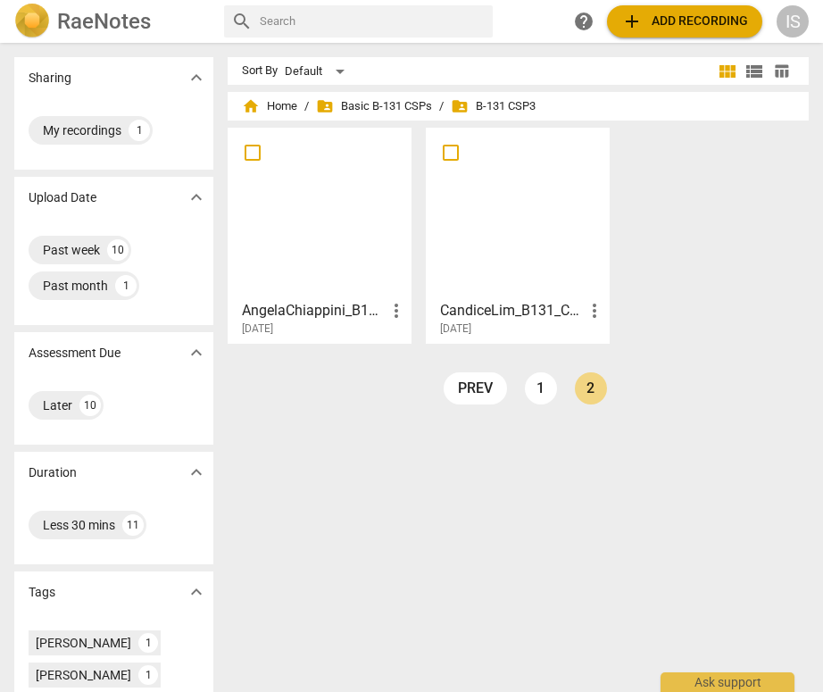
click at [357, 284] on div at bounding box center [319, 213] width 171 height 158
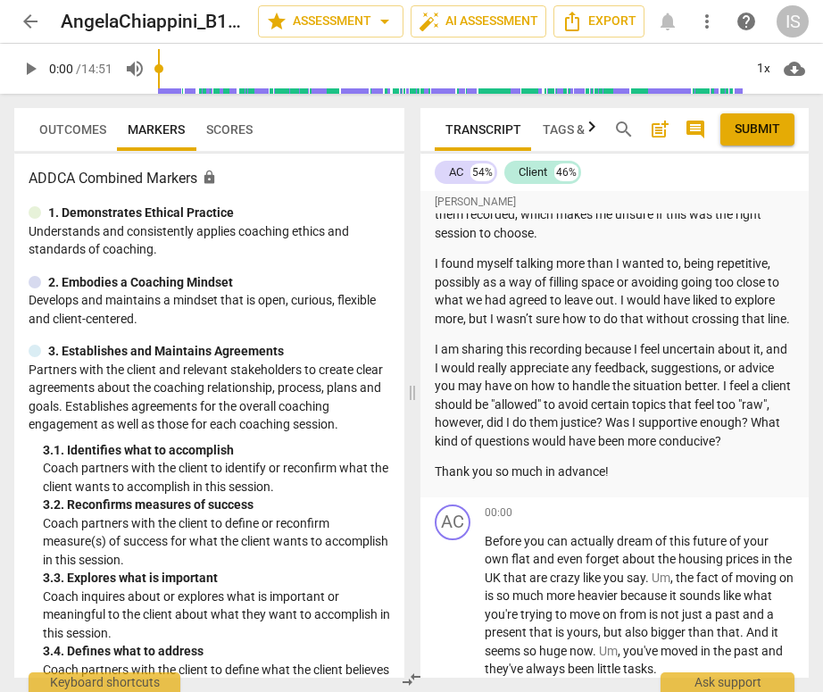
click at [26, 19] on span "arrow_back" at bounding box center [30, 21] width 21 height 21
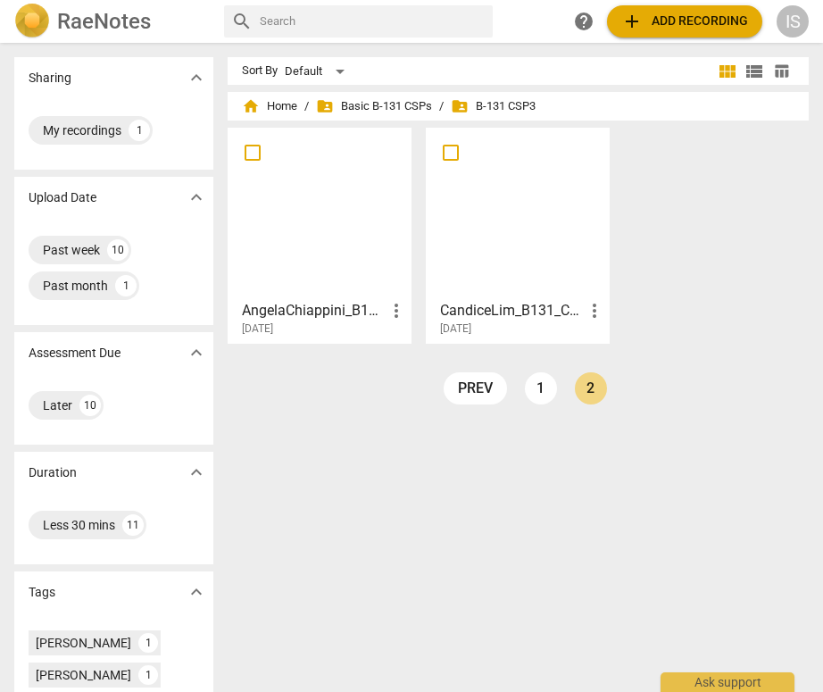
click at [517, 388] on ul "prev 1 2 next" at bounding box center [525, 392] width 181 height 41
click at [539, 394] on link "1" at bounding box center [541, 388] width 32 height 32
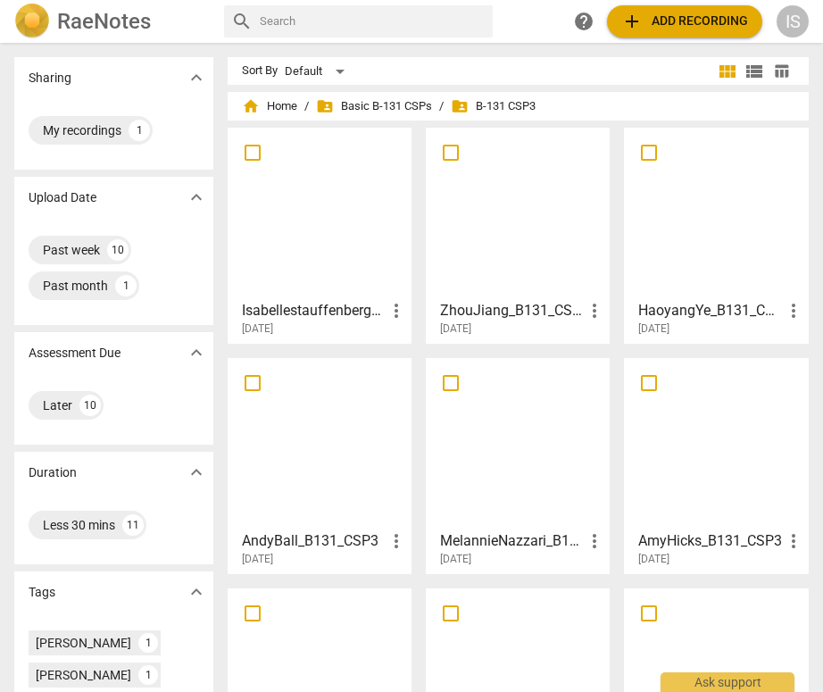
click at [355, 225] on div at bounding box center [319, 213] width 171 height 158
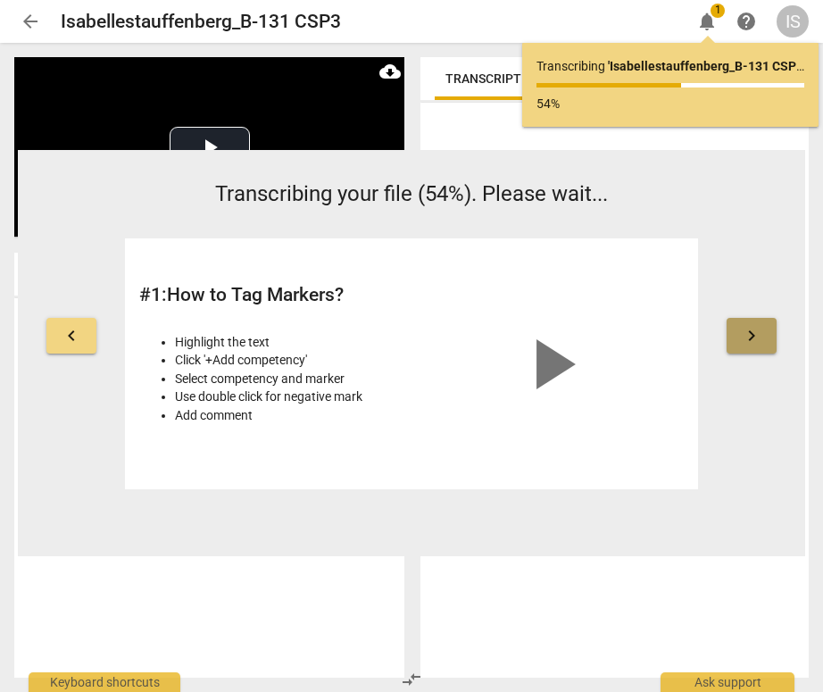
click at [742, 337] on span "keyboard_arrow_right" at bounding box center [751, 335] width 21 height 21
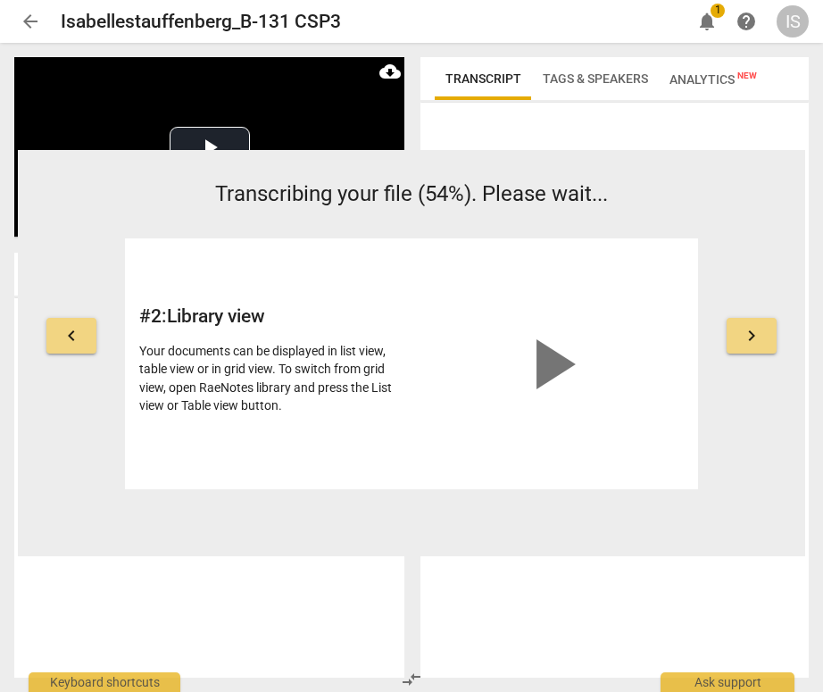
click at [742, 337] on span "keyboard_arrow_right" at bounding box center [751, 335] width 21 height 21
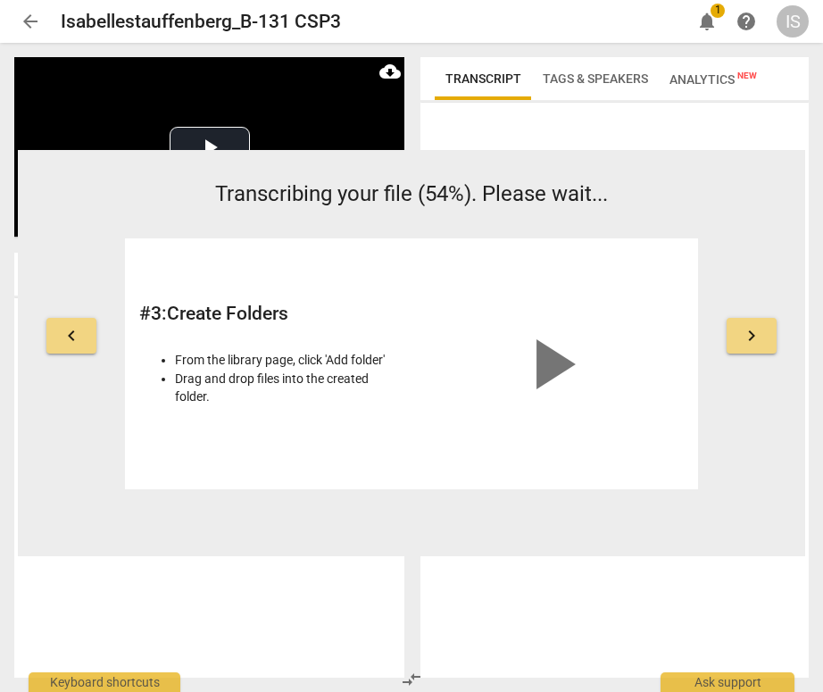
click at [742, 337] on span "keyboard_arrow_right" at bounding box center [751, 335] width 21 height 21
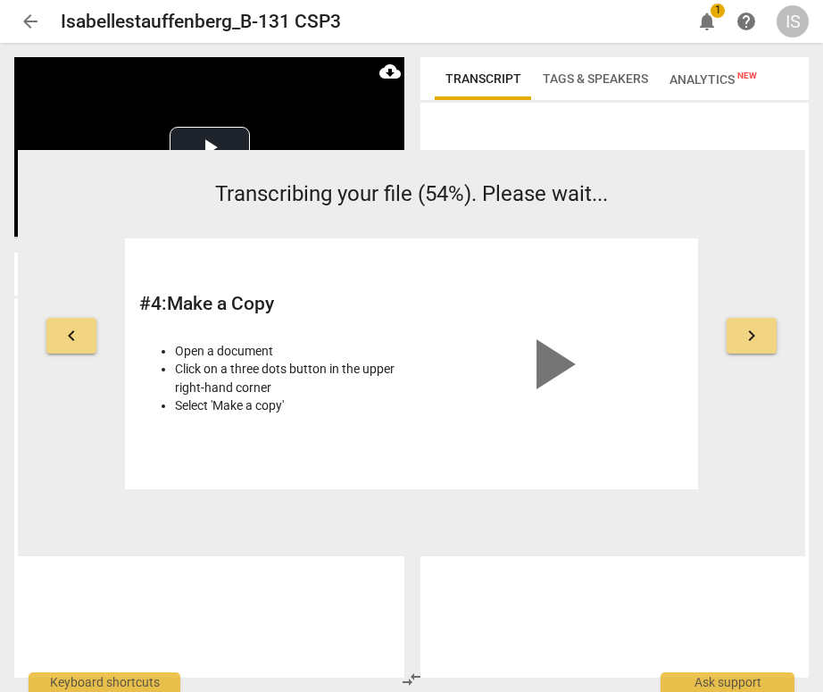
click at [742, 337] on span "keyboard_arrow_right" at bounding box center [751, 335] width 21 height 21
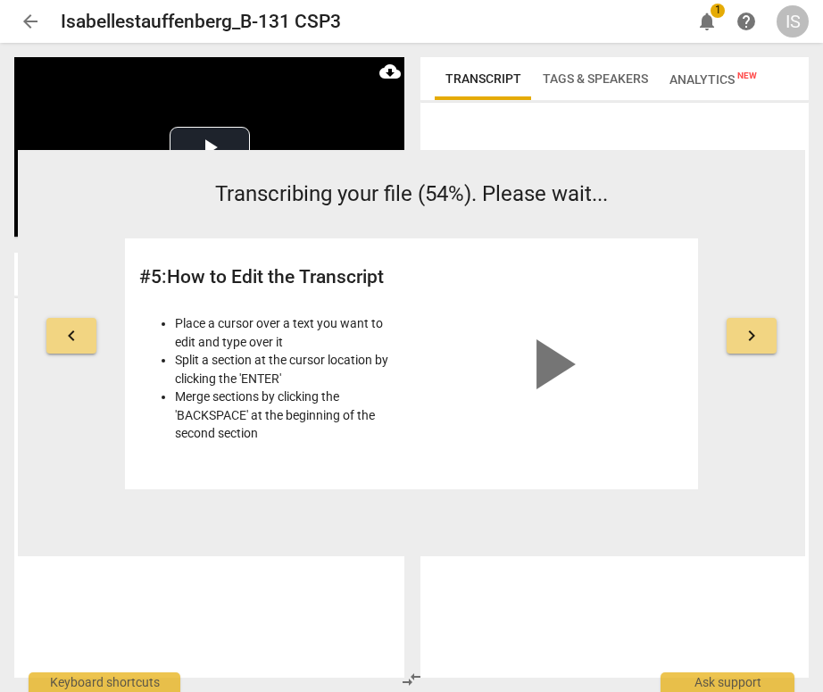
click at [744, 307] on div "keyboard_arrow_left Transcribing your file (54%). Please wait... # 5 : How to E…" at bounding box center [412, 335] width 788 height 312
click at [739, 320] on button "keyboard_arrow_right" at bounding box center [752, 336] width 50 height 36
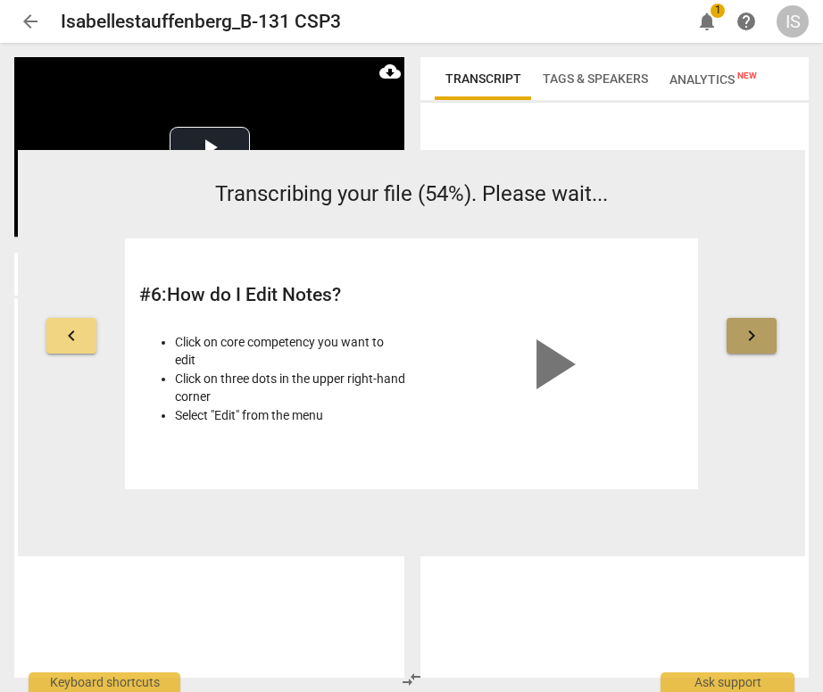
click at [739, 320] on button "keyboard_arrow_right" at bounding box center [752, 336] width 50 height 36
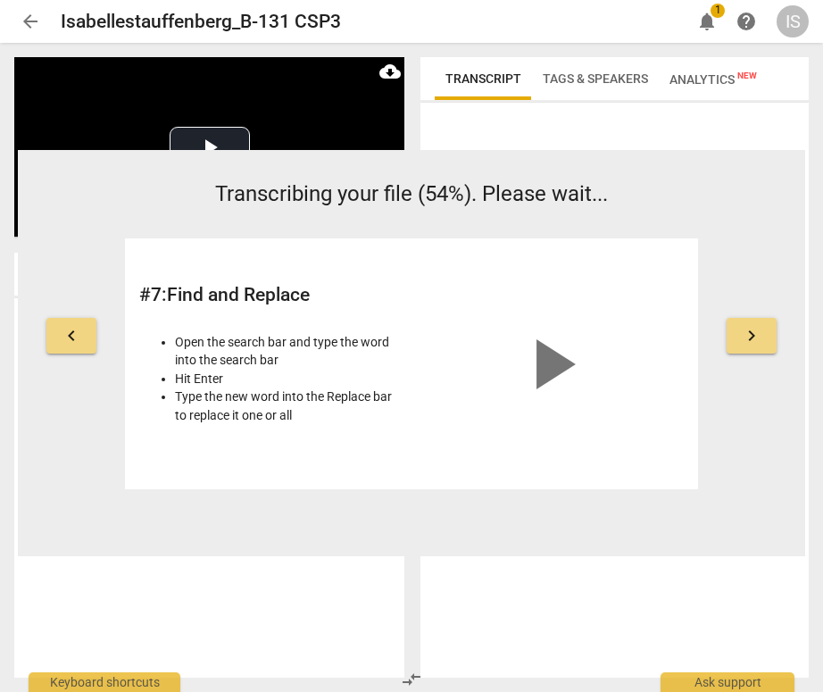
click at [739, 320] on button "keyboard_arrow_right" at bounding box center [752, 336] width 50 height 36
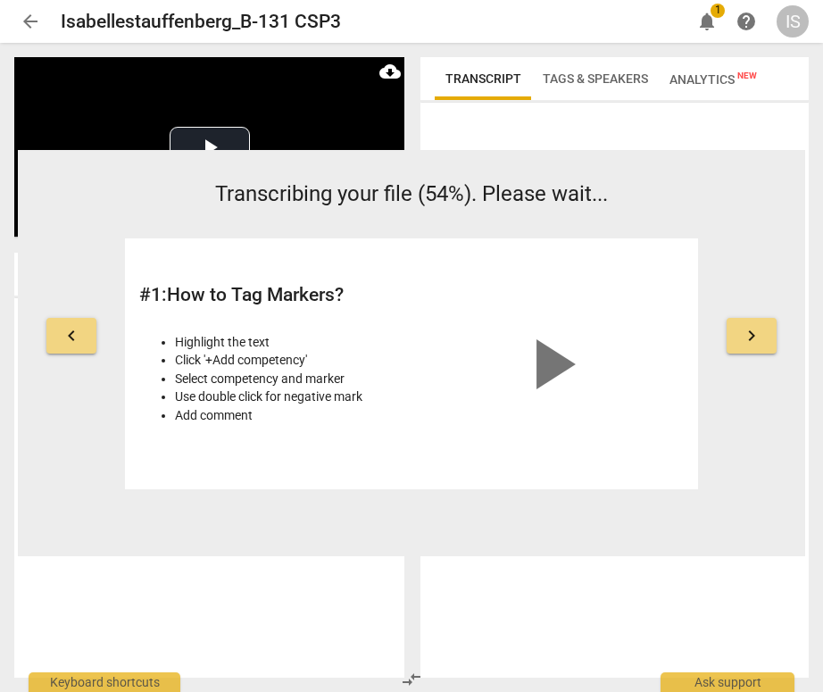
click at [744, 326] on span "keyboard_arrow_right" at bounding box center [751, 335] width 21 height 21
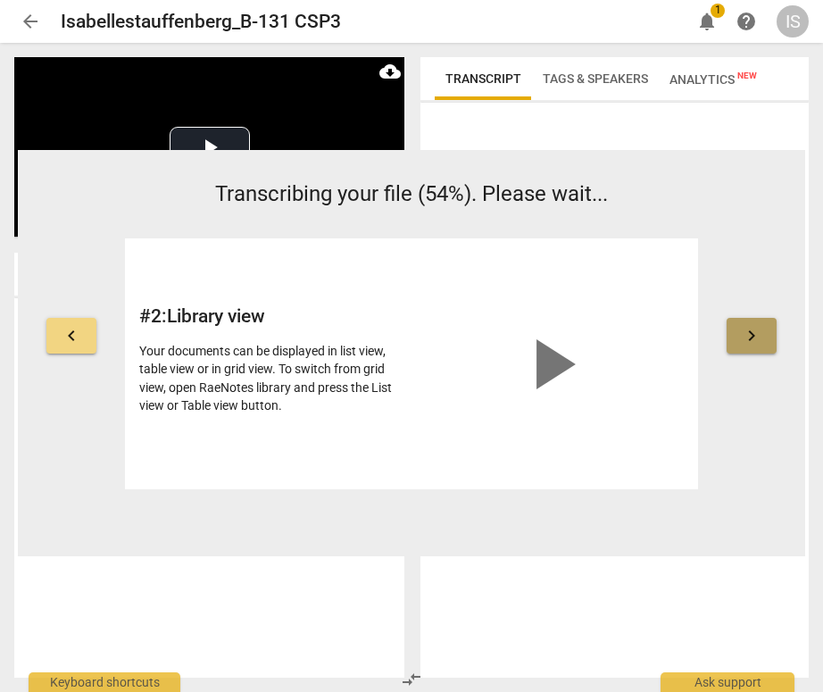
click at [747, 337] on span "keyboard_arrow_right" at bounding box center [751, 335] width 21 height 21
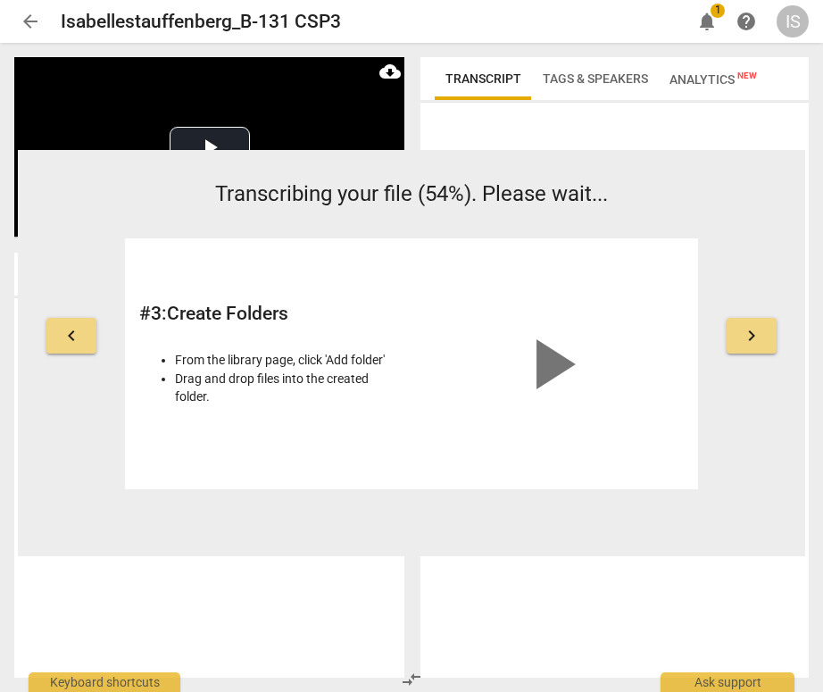
click at [554, 142] on div at bounding box center [615, 394] width 388 height 568
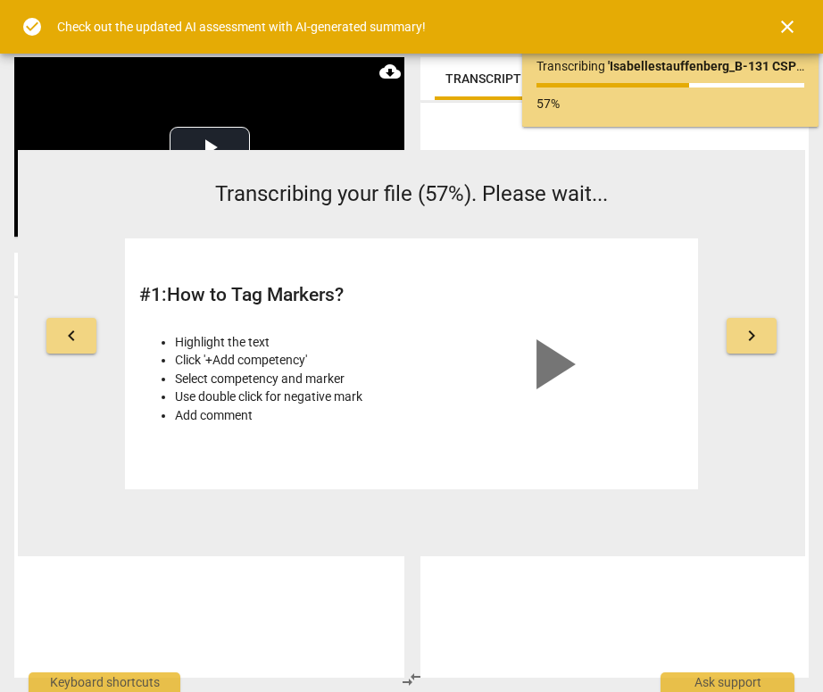
click at [688, 26] on div "check_circle Check out the updated AI assessment with AI-generated summary! clo…" at bounding box center [411, 27] width 823 height 54
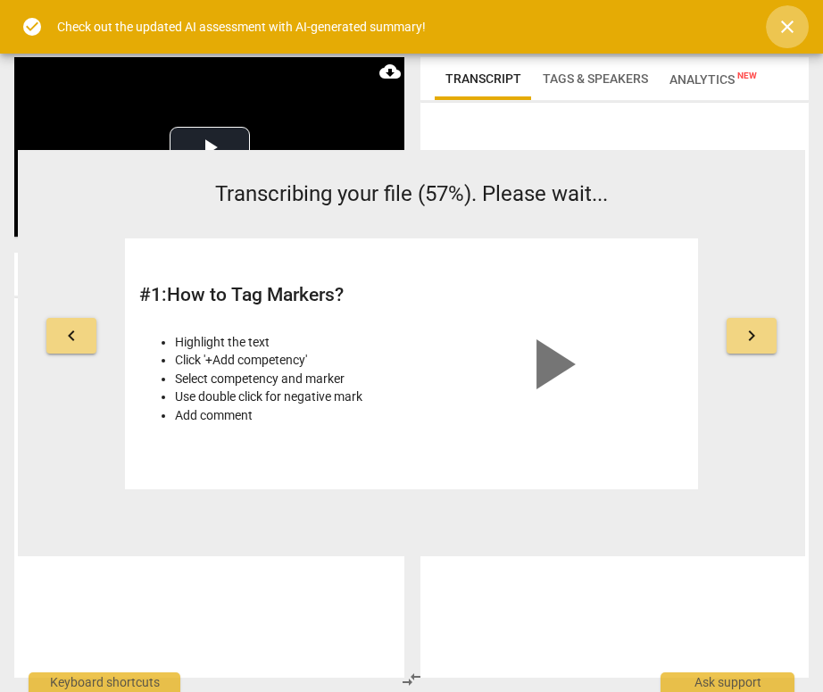
click at [785, 30] on span "close" at bounding box center [787, 26] width 21 height 21
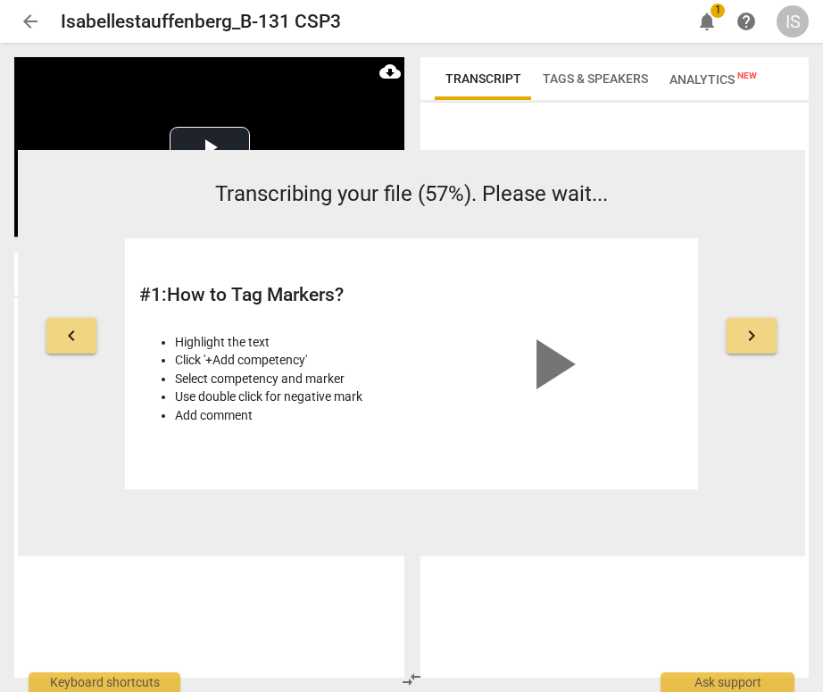
click at [721, 84] on span "Analytics New" at bounding box center [714, 79] width 88 height 14
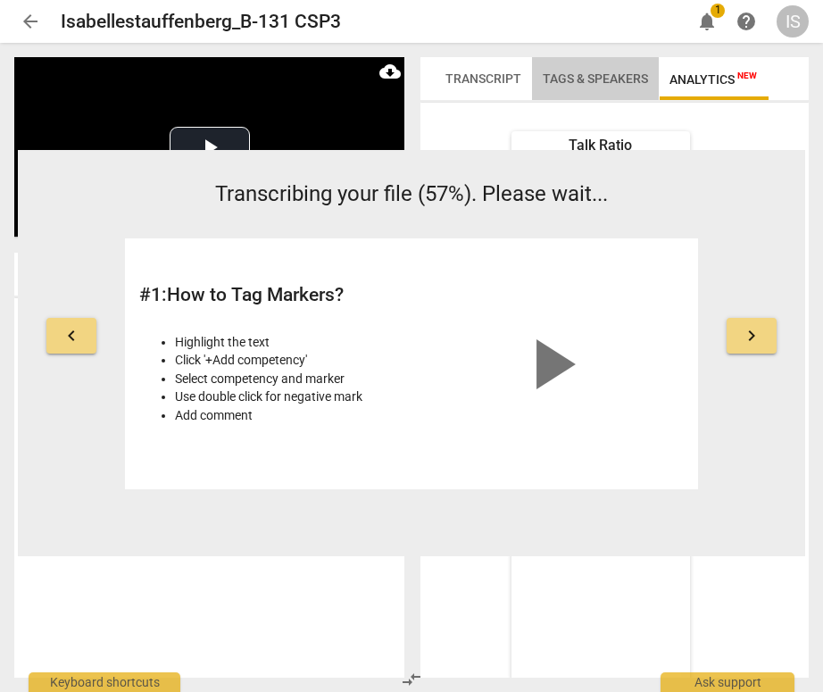
click at [616, 82] on span "Tags & Speakers" at bounding box center [595, 78] width 105 height 14
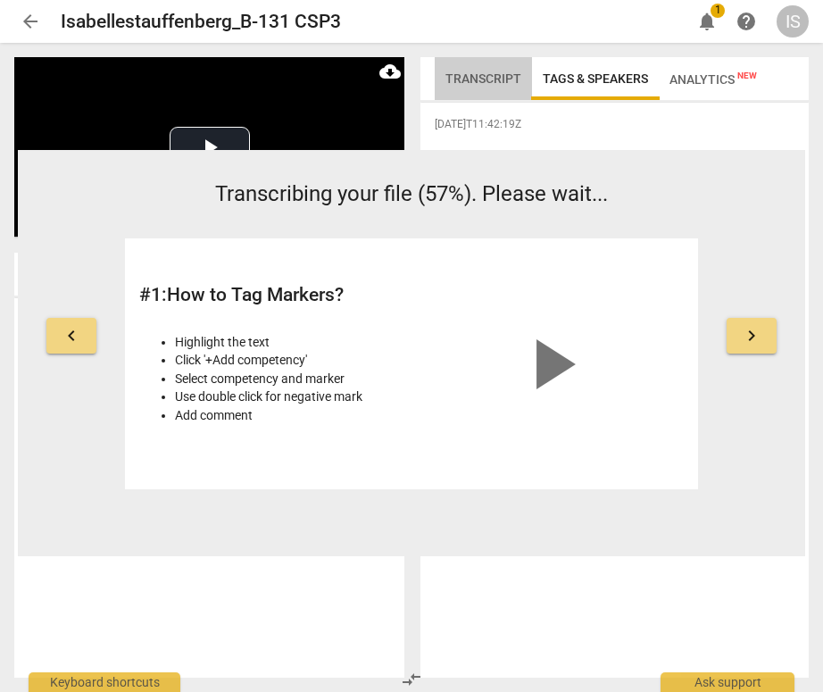
click at [508, 73] on span "Transcript" at bounding box center [484, 78] width 76 height 14
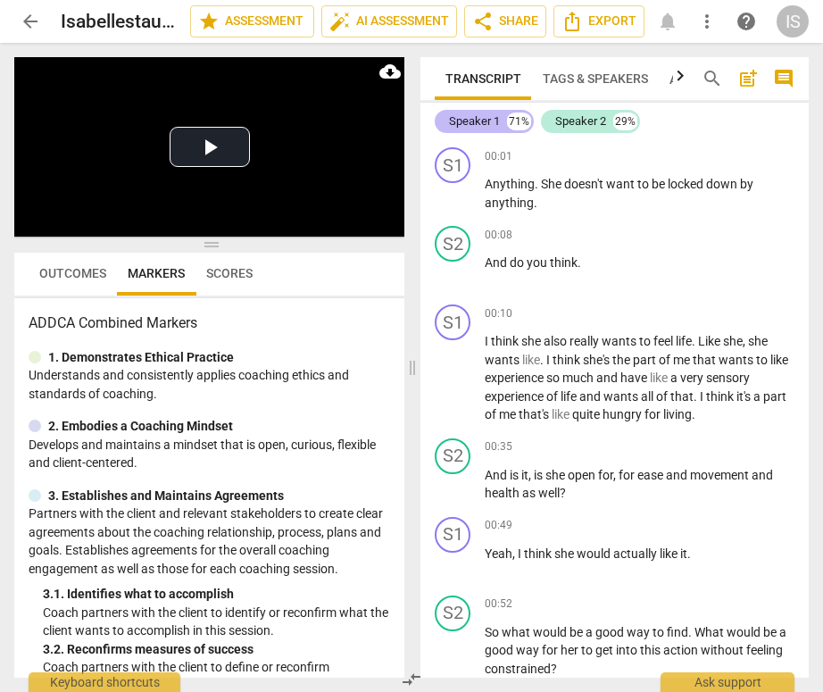
click at [489, 122] on div "Speaker 1" at bounding box center [474, 122] width 51 height 18
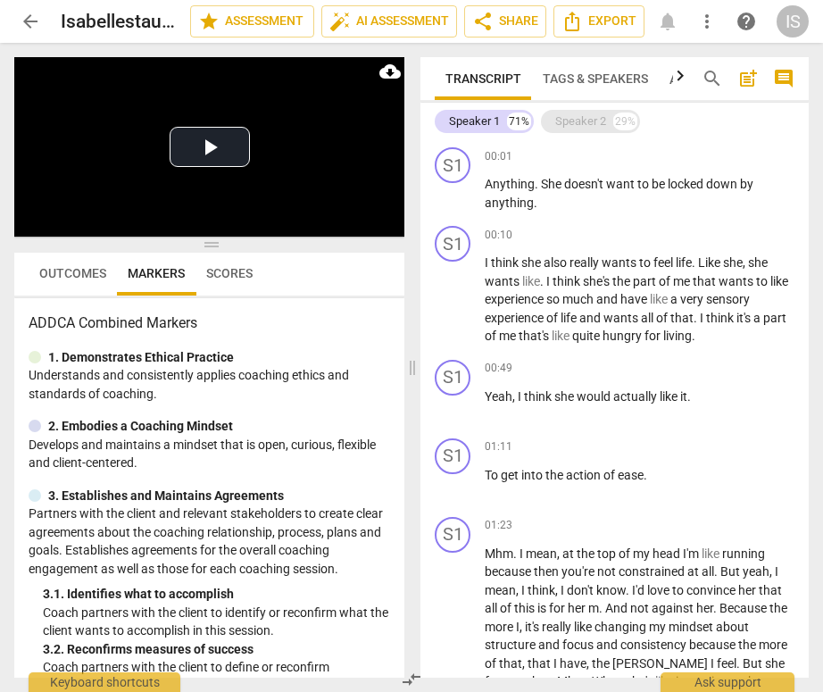
click at [575, 120] on div "Speaker 2" at bounding box center [580, 122] width 51 height 18
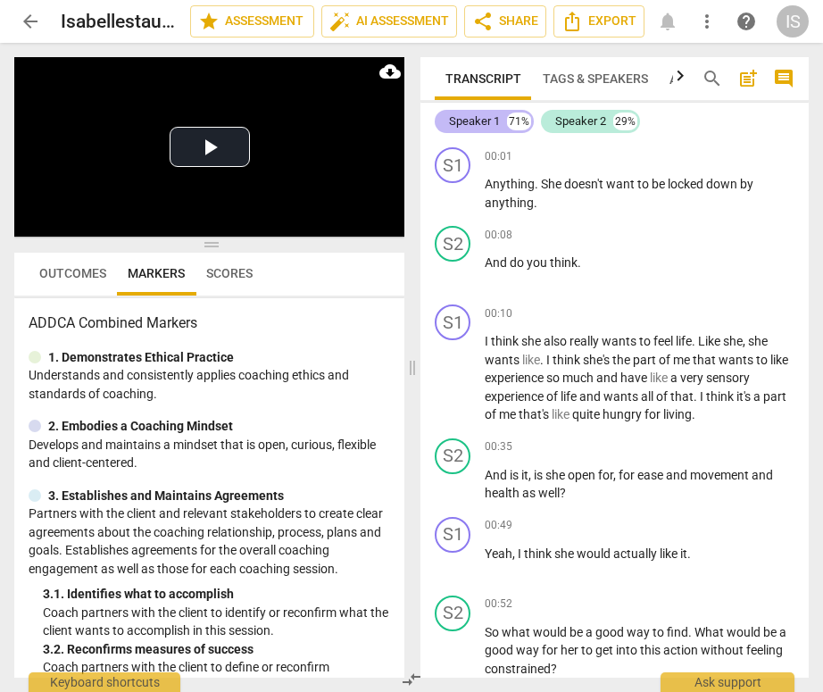
click at [482, 119] on div "Speaker 1" at bounding box center [474, 122] width 51 height 18
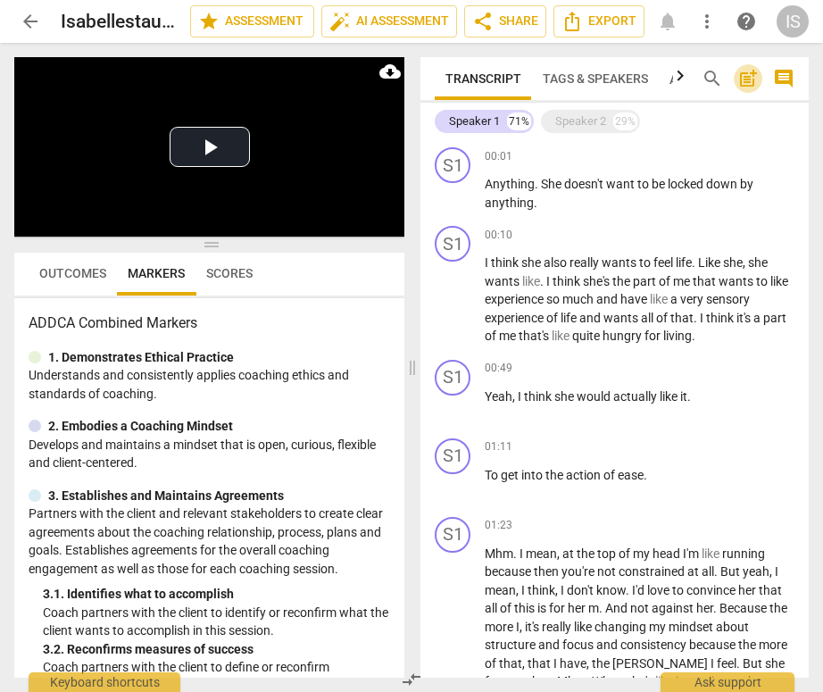
click at [747, 81] on span "post_add" at bounding box center [748, 78] width 21 height 21
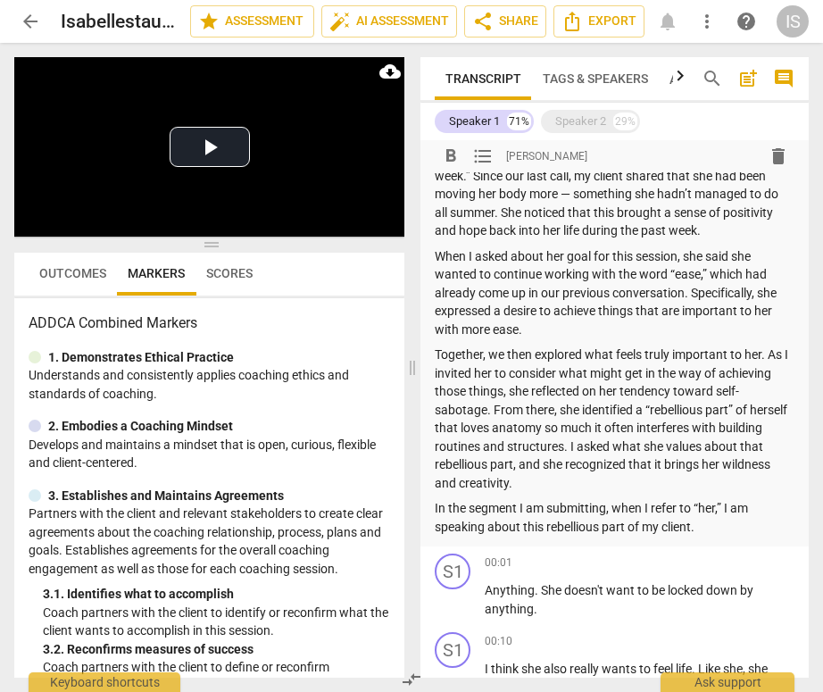
scroll to position [38, 0]
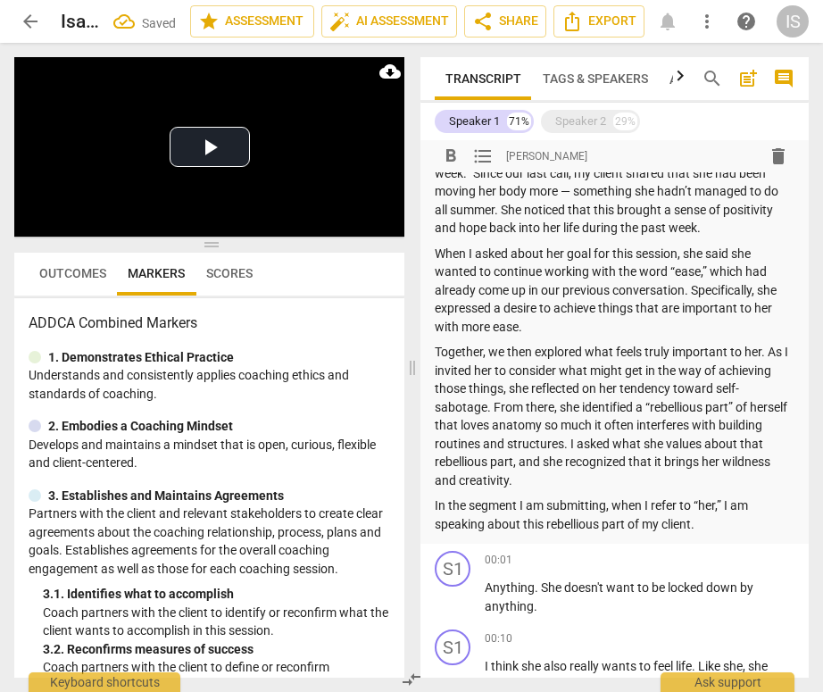
click at [623, 71] on span "Tags & Speakers" at bounding box center [595, 78] width 105 height 14
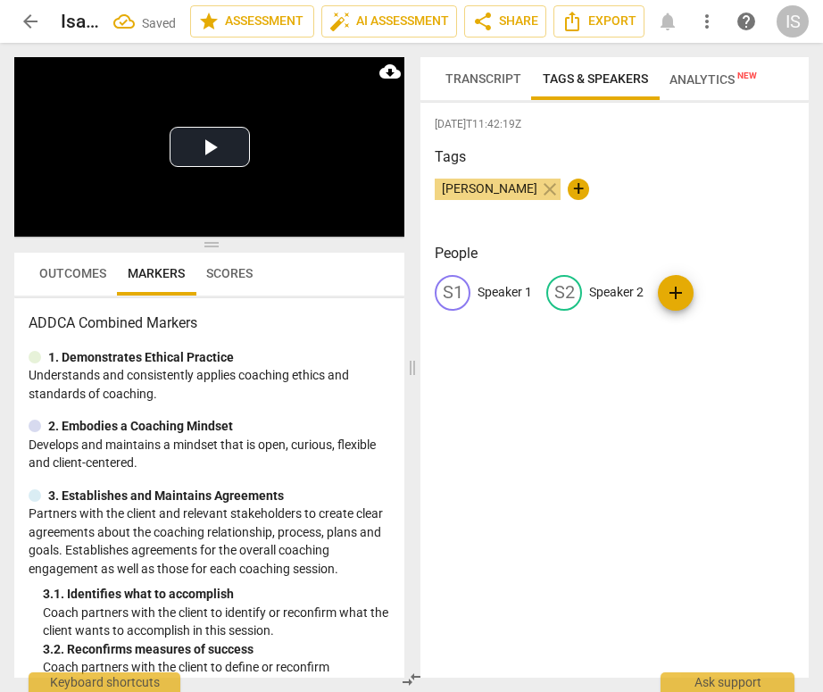
click at [464, 76] on span "Transcript" at bounding box center [484, 78] width 76 height 14
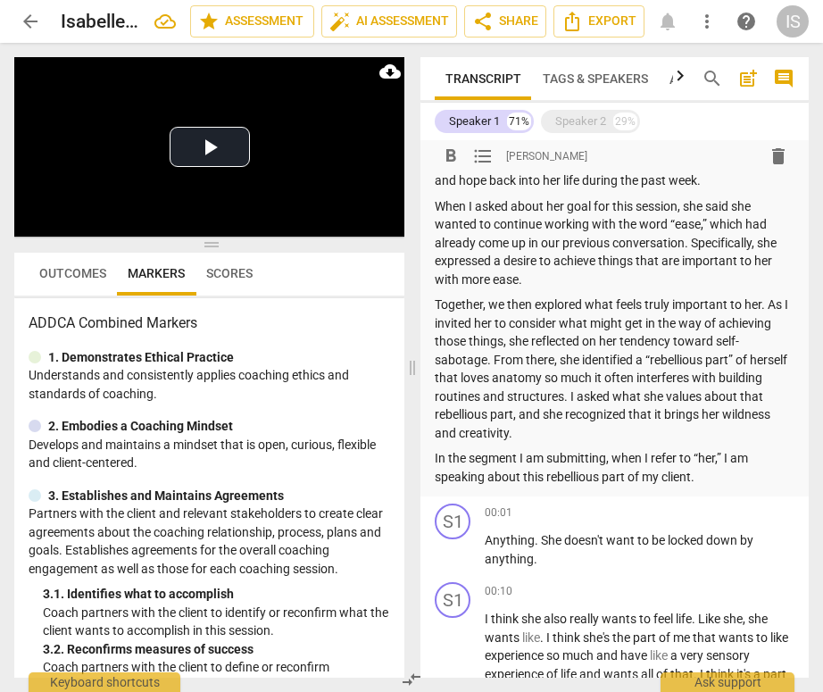
scroll to position [92, 0]
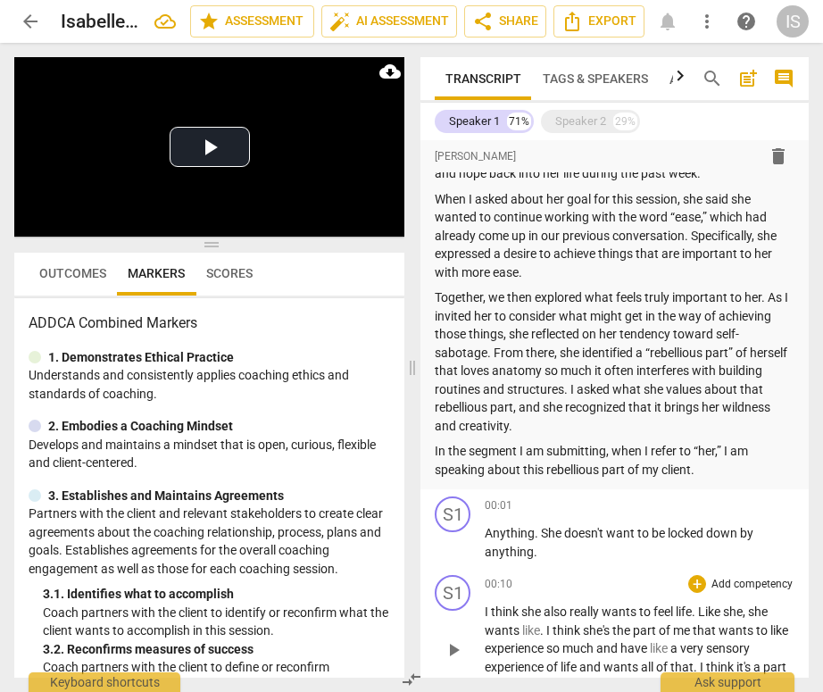
click at [685, 575] on div "+ Add competency keyboard_arrow_right" at bounding box center [740, 584] width 110 height 18
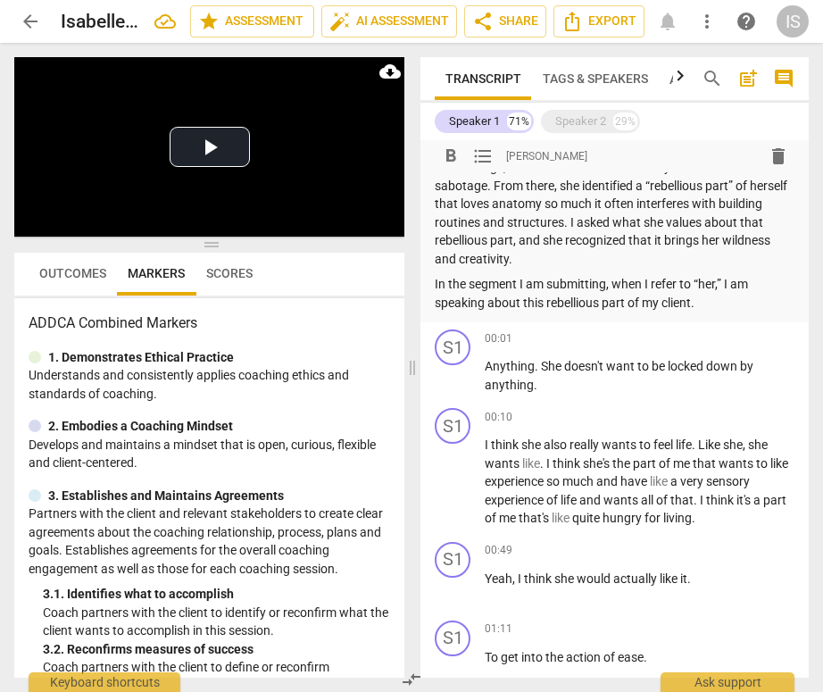
scroll to position [252, 0]
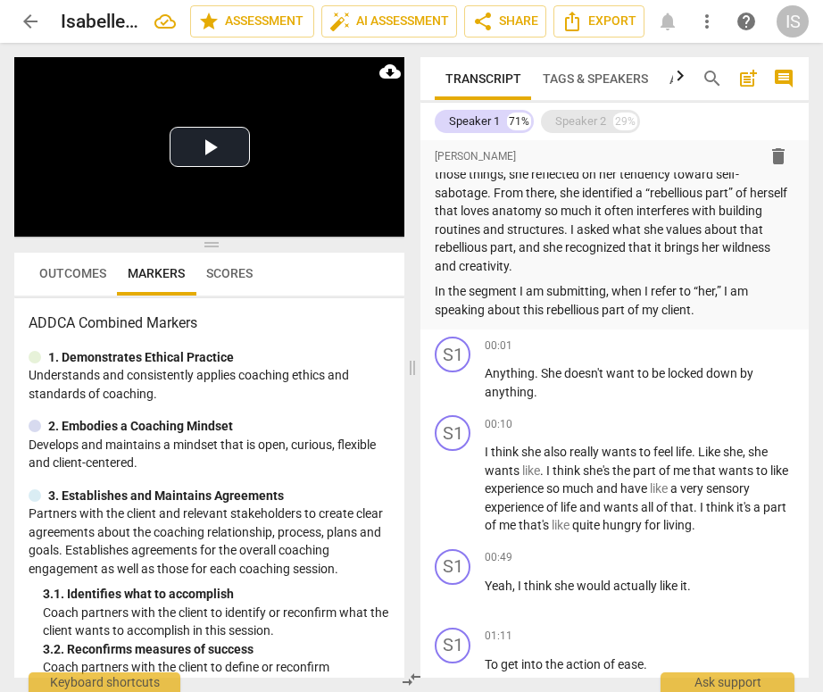
click at [622, 117] on div "29%" at bounding box center [625, 122] width 24 height 18
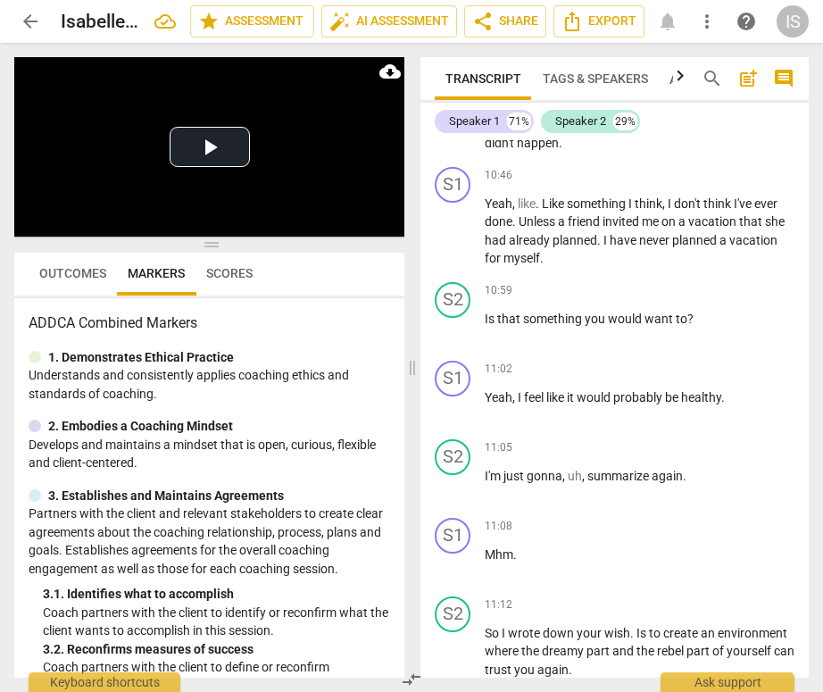
scroll to position [5304, 0]
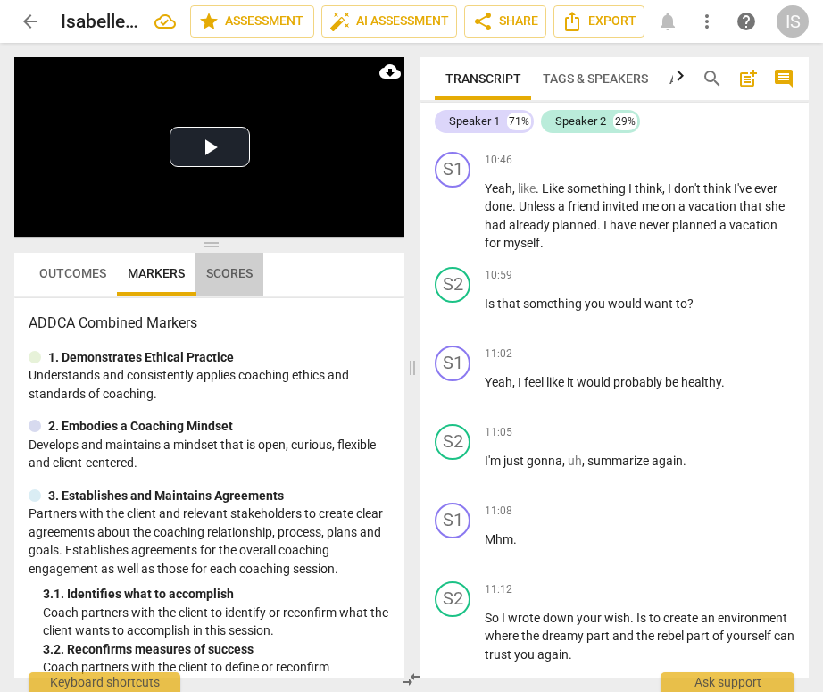
click at [211, 287] on button "Scores" at bounding box center [230, 274] width 68 height 43
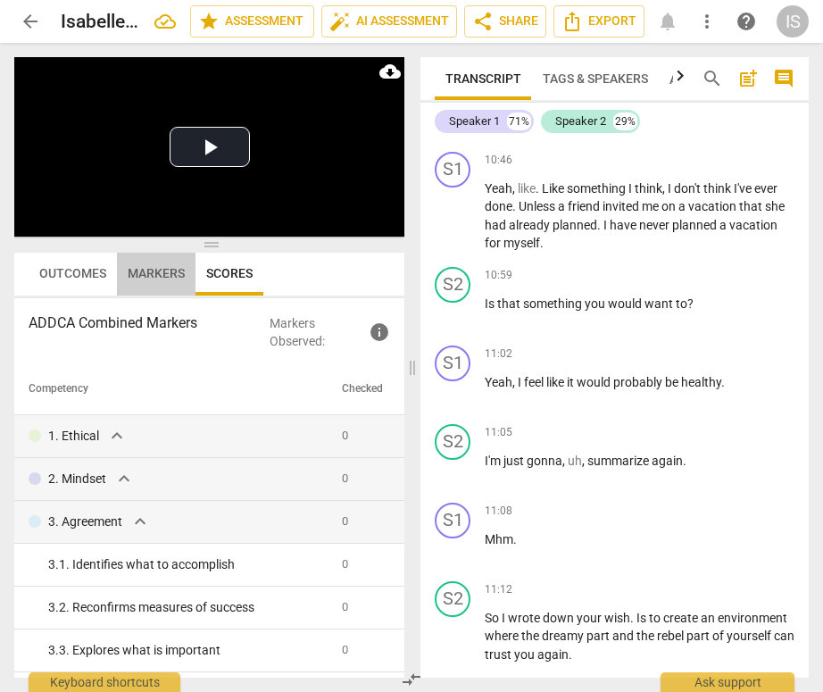
click at [168, 277] on span "Markers" at bounding box center [156, 273] width 57 height 14
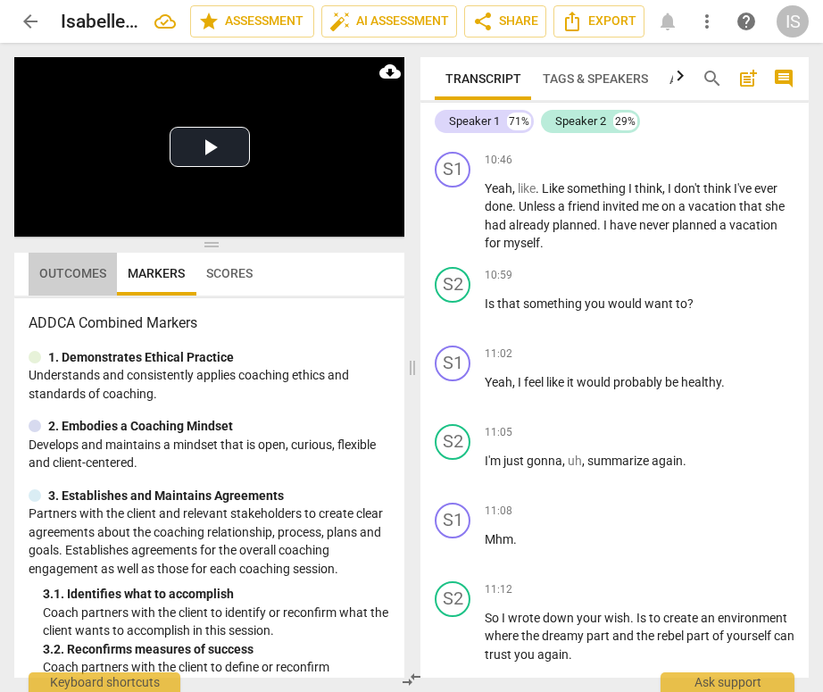
click at [87, 288] on button "Outcomes" at bounding box center [73, 274] width 88 height 43
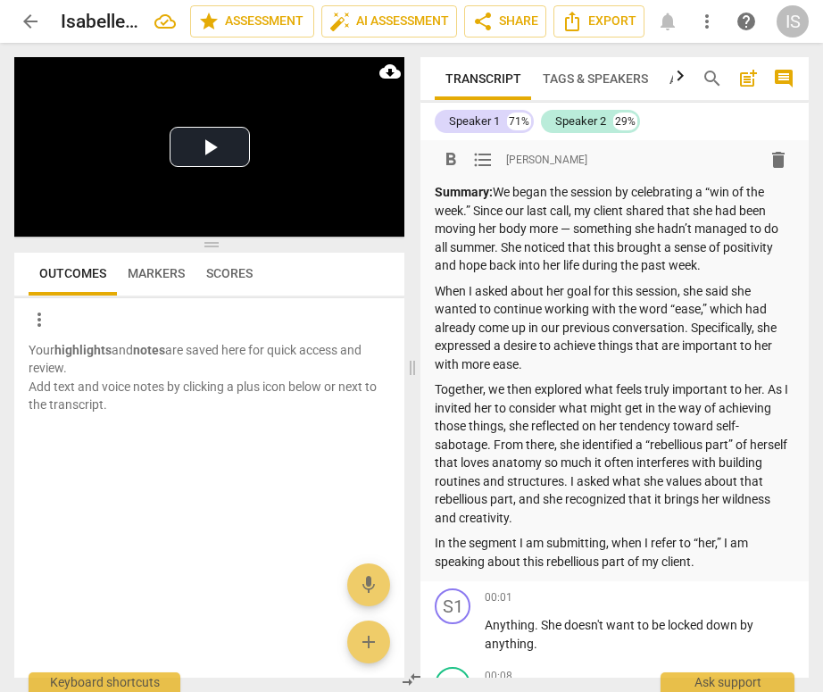
scroll to position [0, 0]
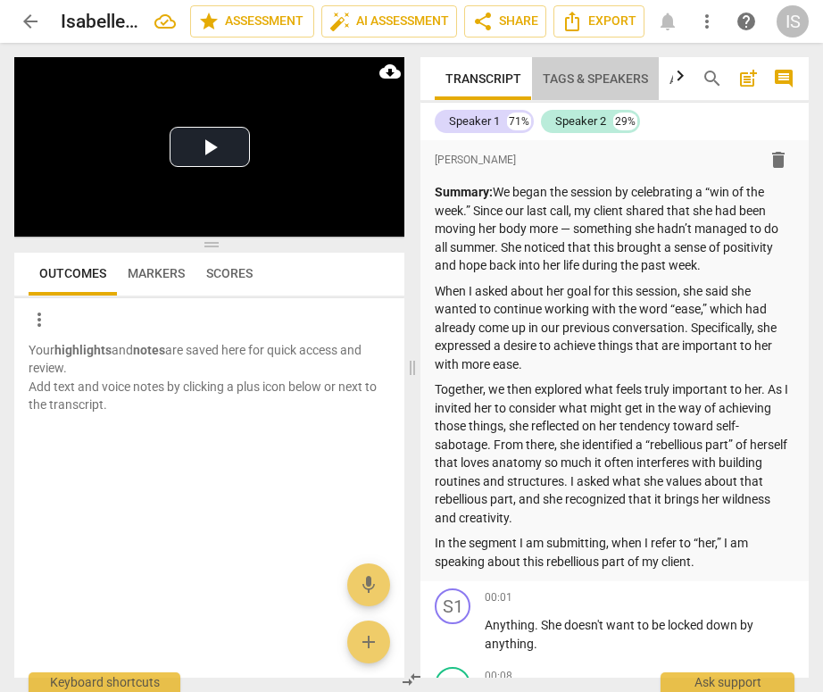
click at [569, 84] on span "Tags & Speakers" at bounding box center [595, 78] width 105 height 14
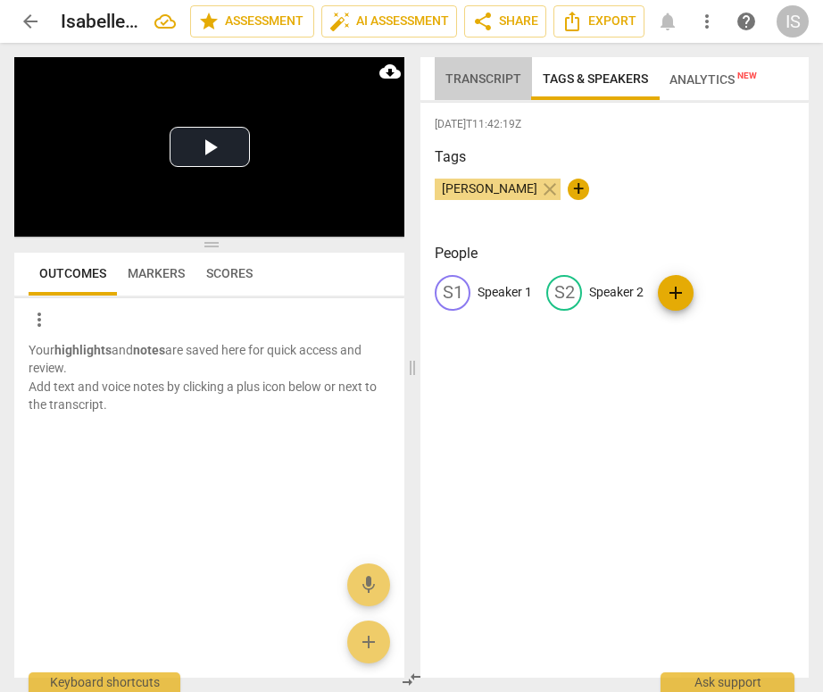
click at [477, 80] on span "Transcript" at bounding box center [484, 78] width 76 height 14
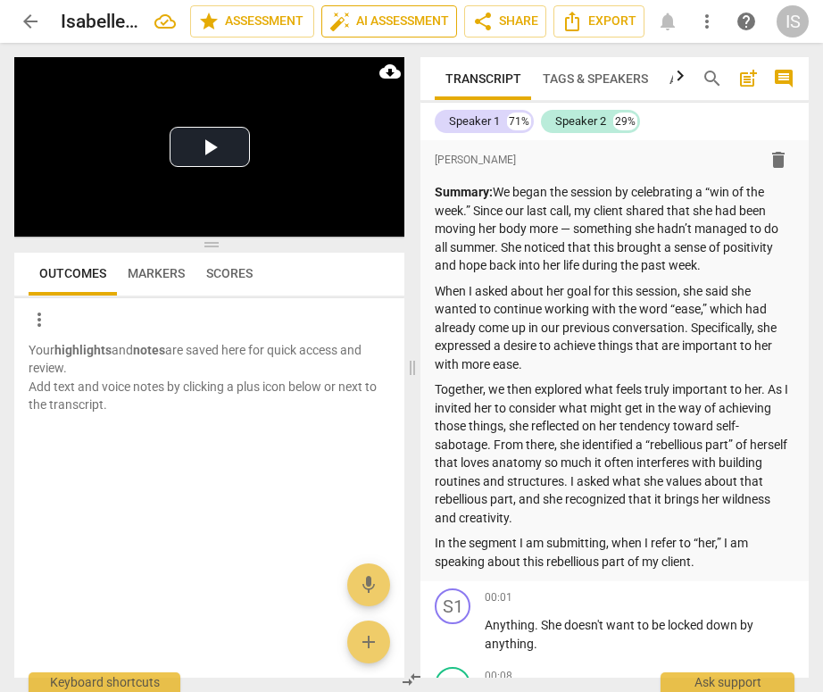
click at [412, 28] on span "auto_fix_high AI Assessment" at bounding box center [390, 21] width 120 height 21
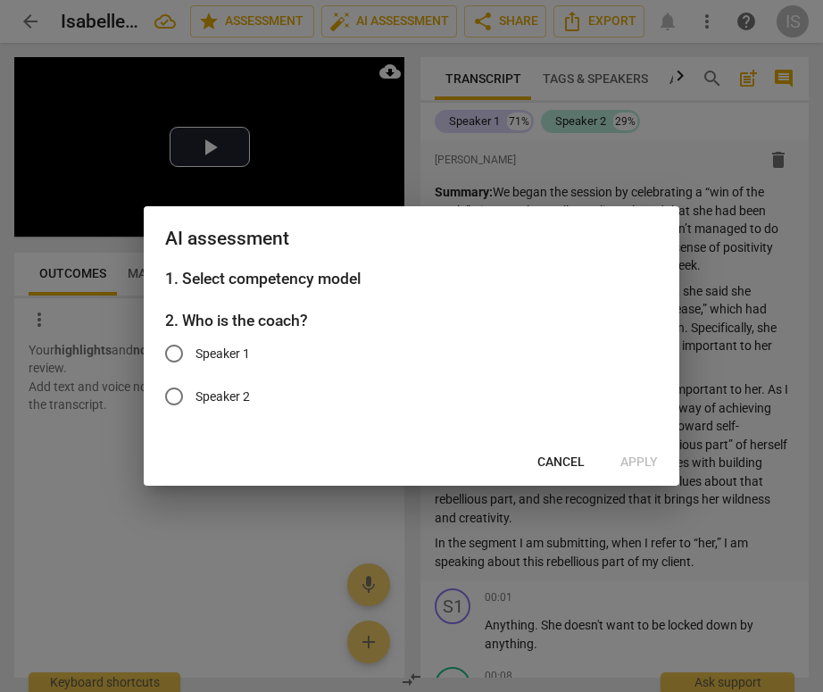
click at [230, 391] on span "Speaker 2" at bounding box center [223, 397] width 54 height 19
click at [196, 391] on input "Speaker 2" at bounding box center [174, 396] width 43 height 43
radio input "true"
click at [645, 466] on span "Apply" at bounding box center [640, 463] width 38 height 18
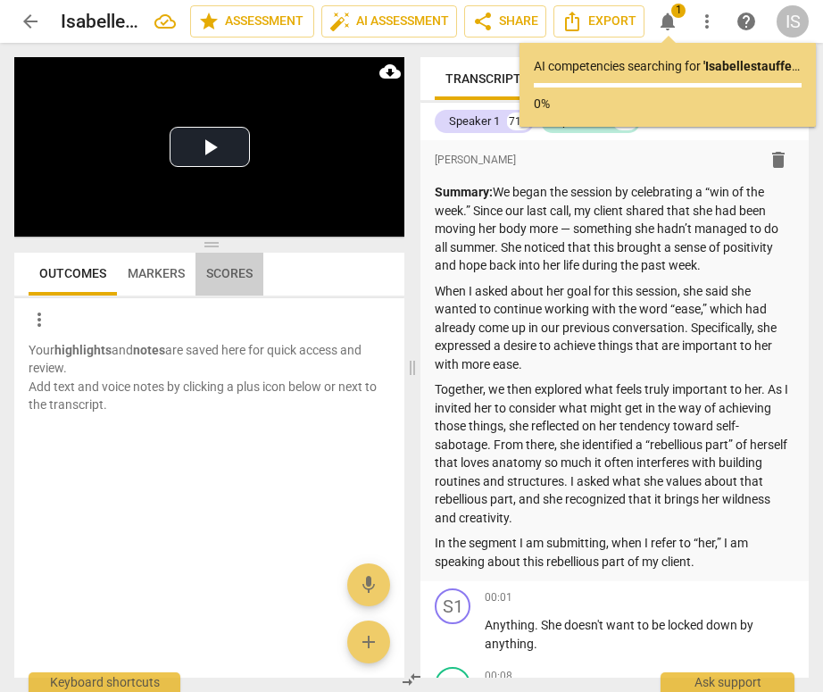
click at [221, 269] on span "Scores" at bounding box center [229, 273] width 46 height 14
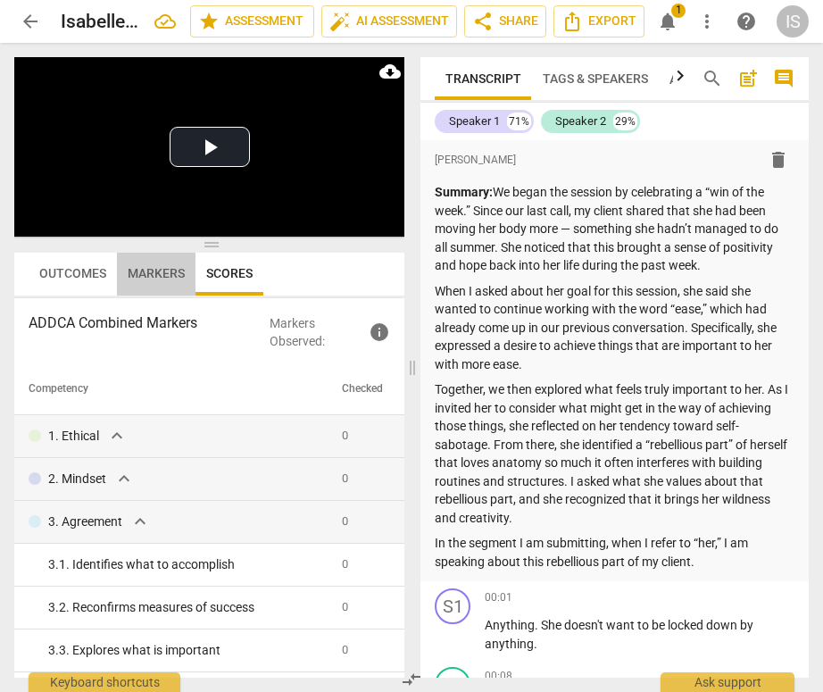
click at [162, 274] on span "Markers" at bounding box center [156, 273] width 57 height 14
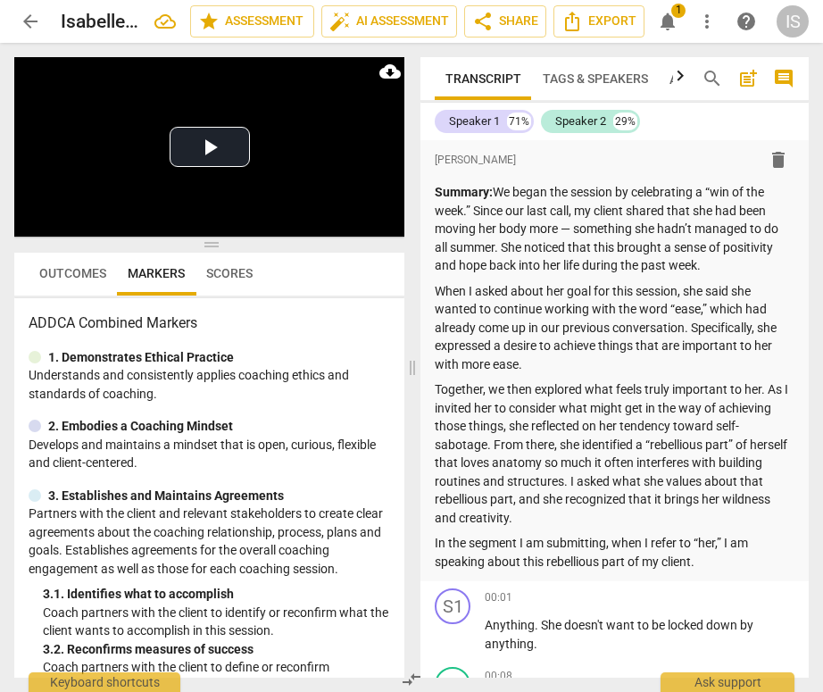
click at [98, 271] on span "Outcomes" at bounding box center [72, 273] width 67 height 14
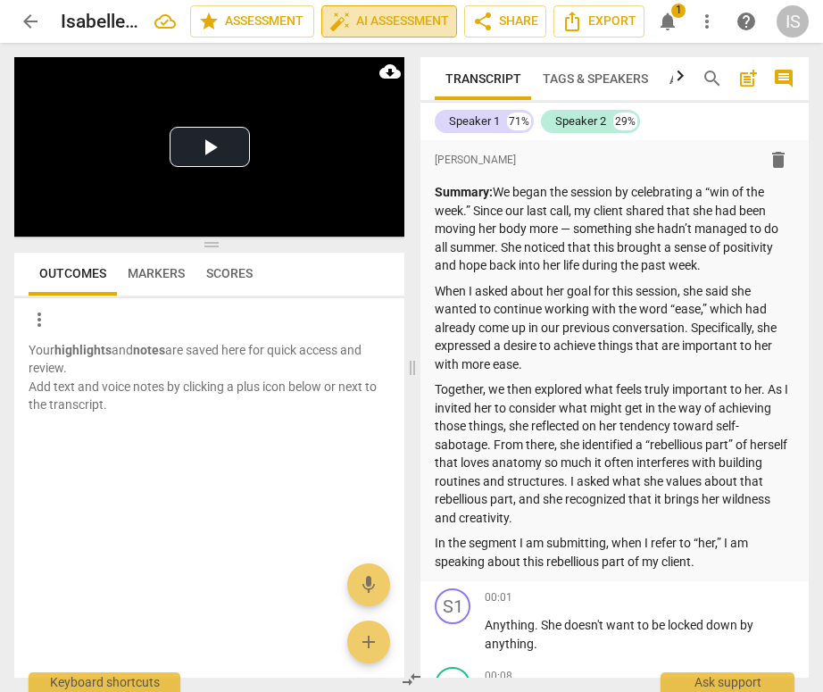
click at [404, 30] on span "auto_fix_high AI Assessment" at bounding box center [390, 21] width 120 height 21
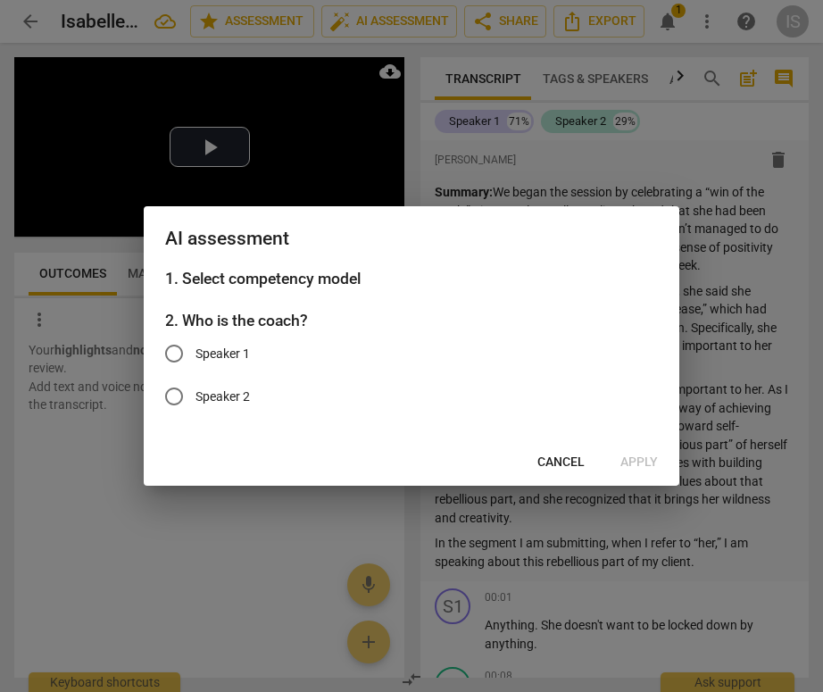
click at [575, 461] on span "Cancel" at bounding box center [561, 463] width 47 height 18
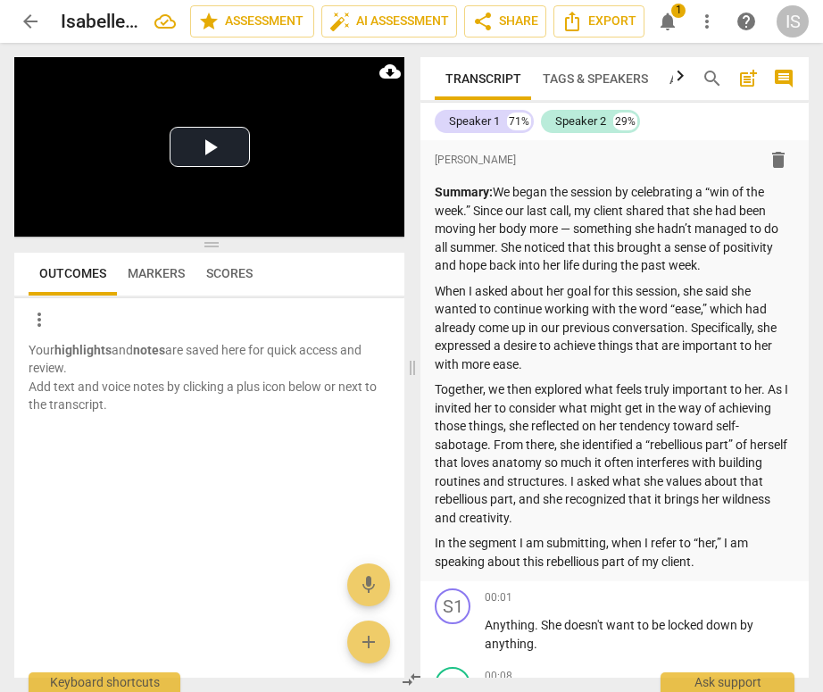
click at [675, 21] on span "notifications" at bounding box center [667, 21] width 21 height 21
